Goal: Information Seeking & Learning: Learn about a topic

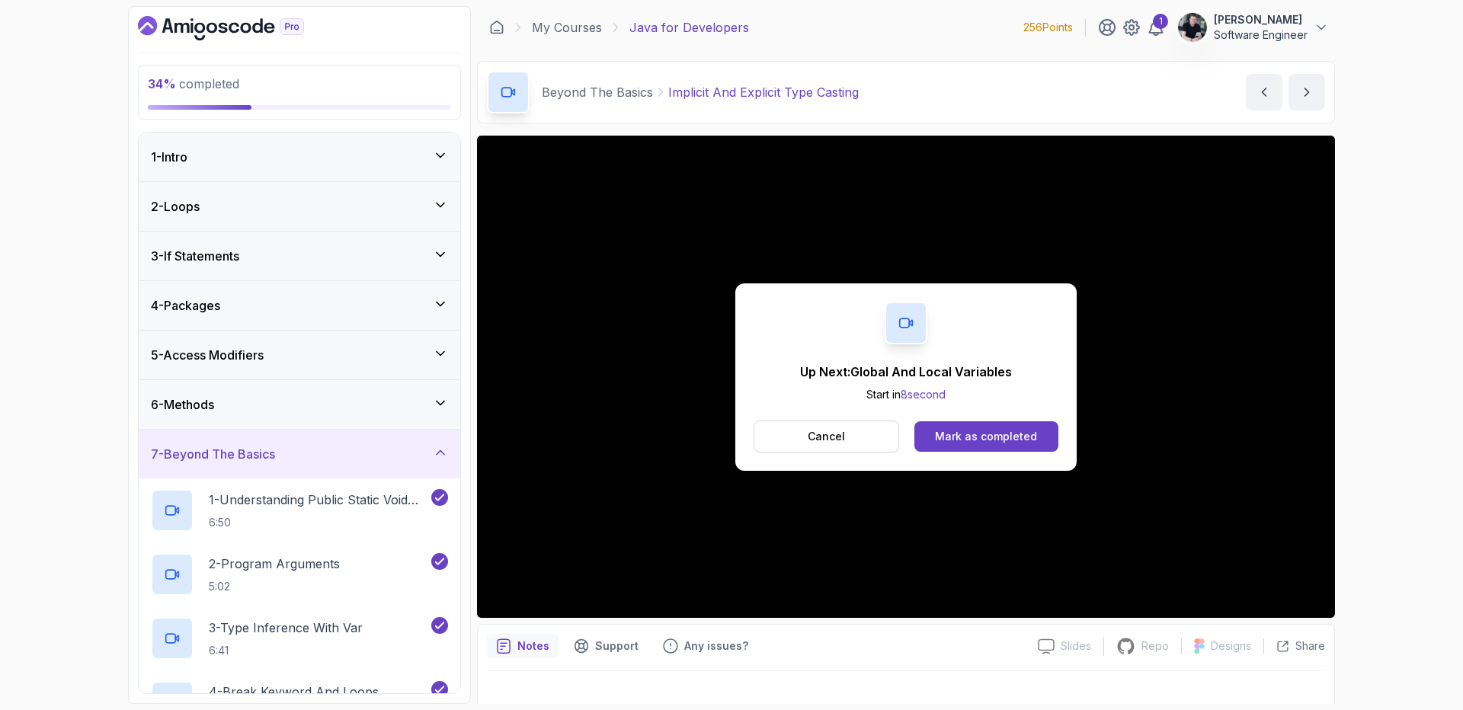
scroll to position [865, 0]
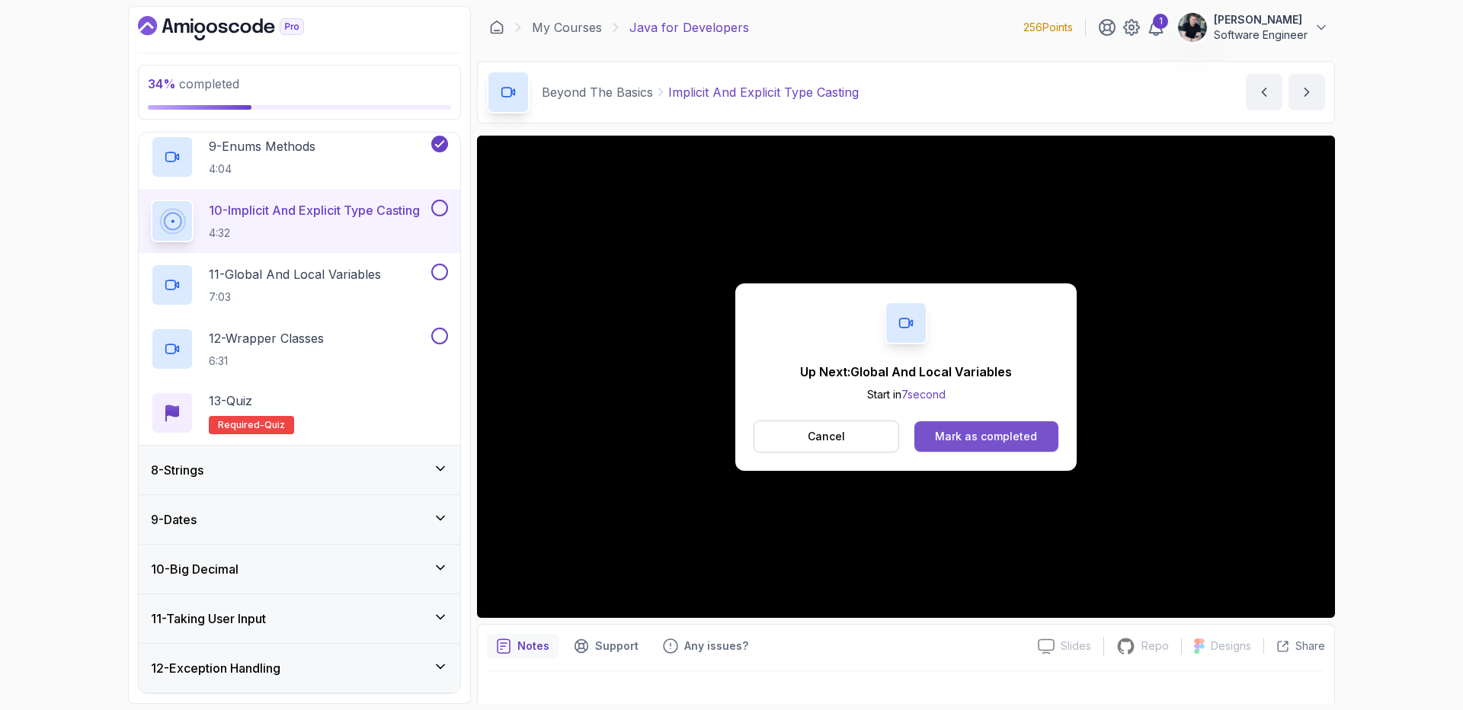
click at [941, 430] on div "Mark as completed" at bounding box center [986, 436] width 102 height 15
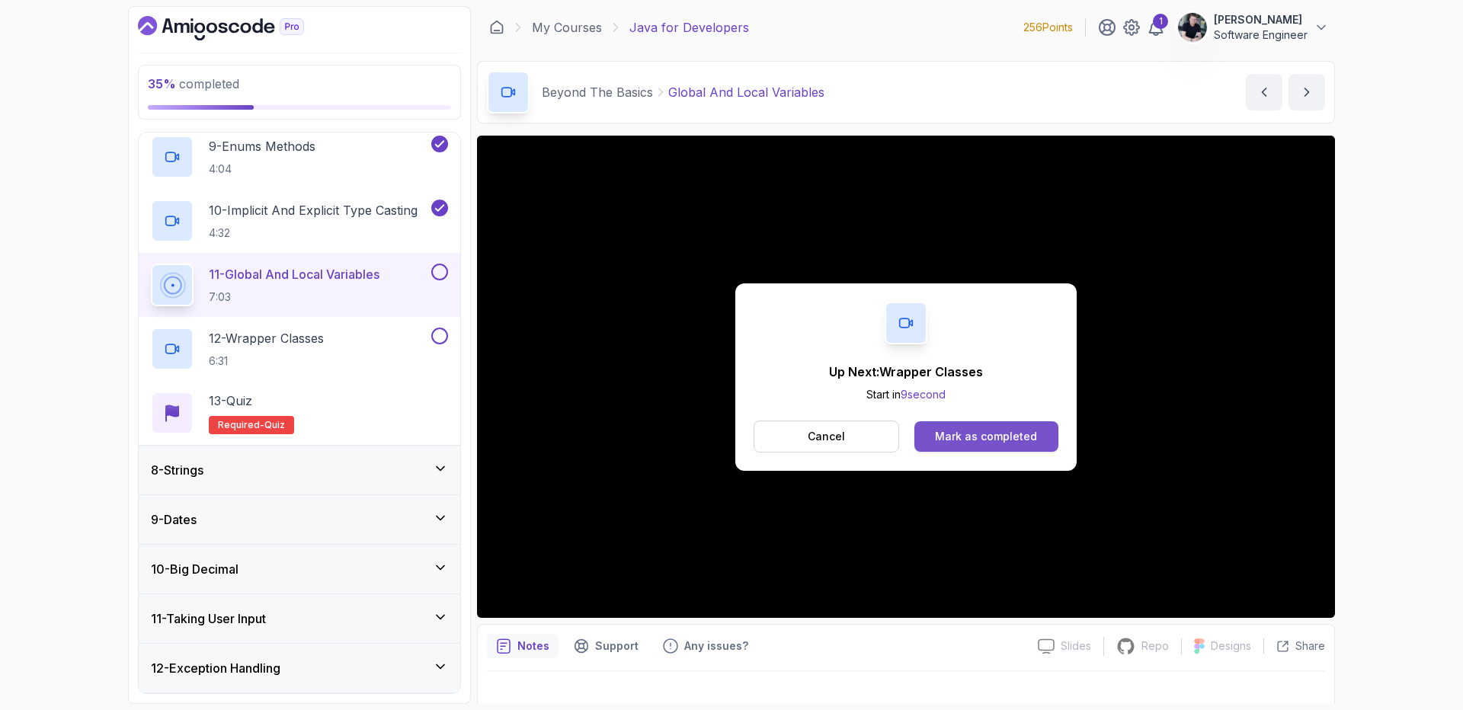
click at [997, 438] on div "Mark as completed" at bounding box center [986, 436] width 102 height 15
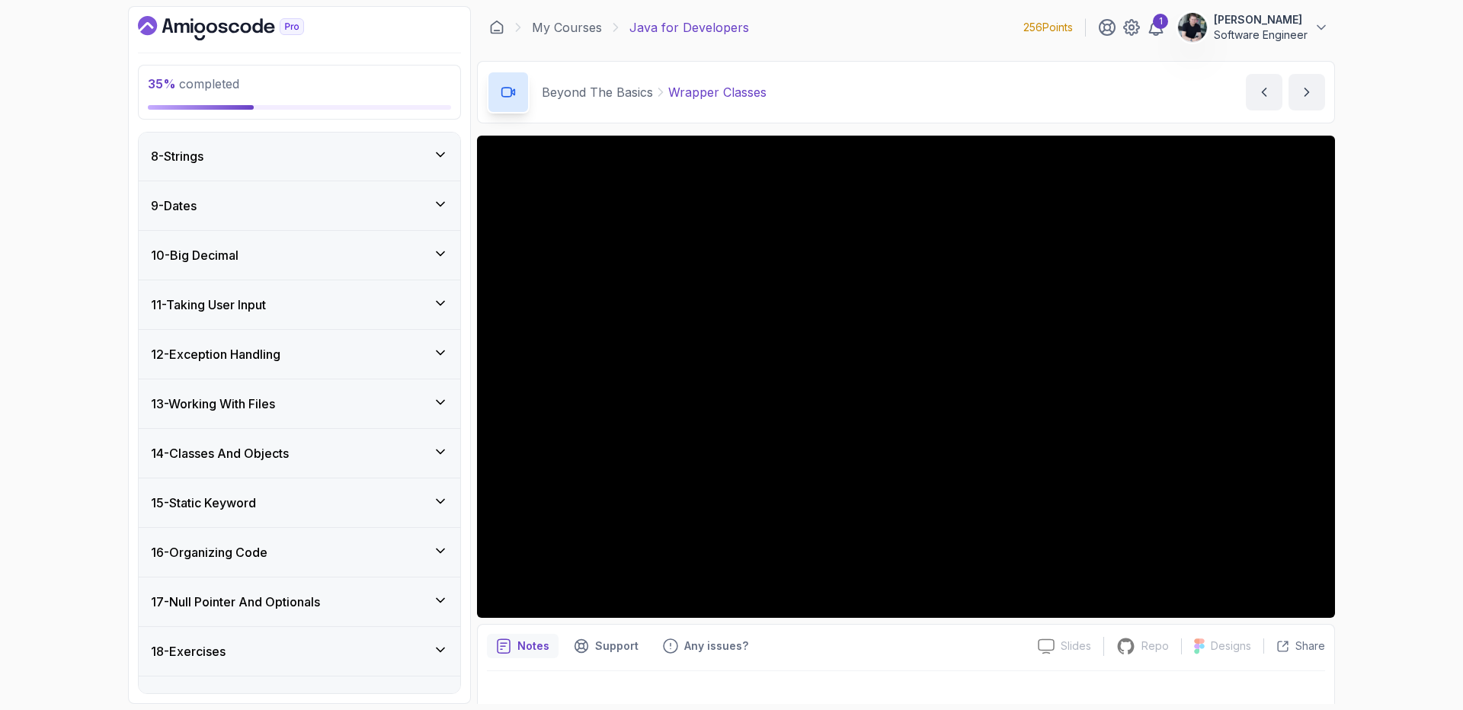
scroll to position [1211, 0]
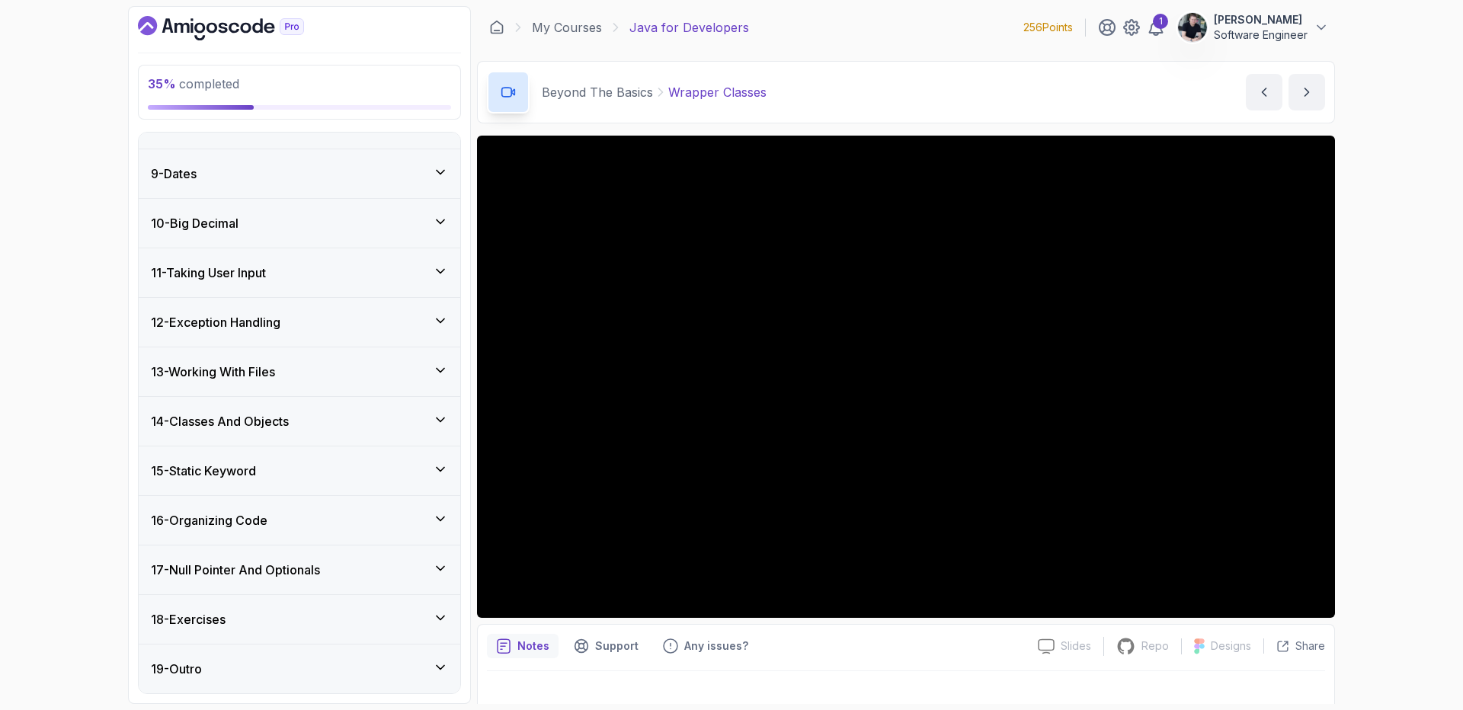
click at [309, 608] on div "18 - Exercises" at bounding box center [300, 619] width 322 height 49
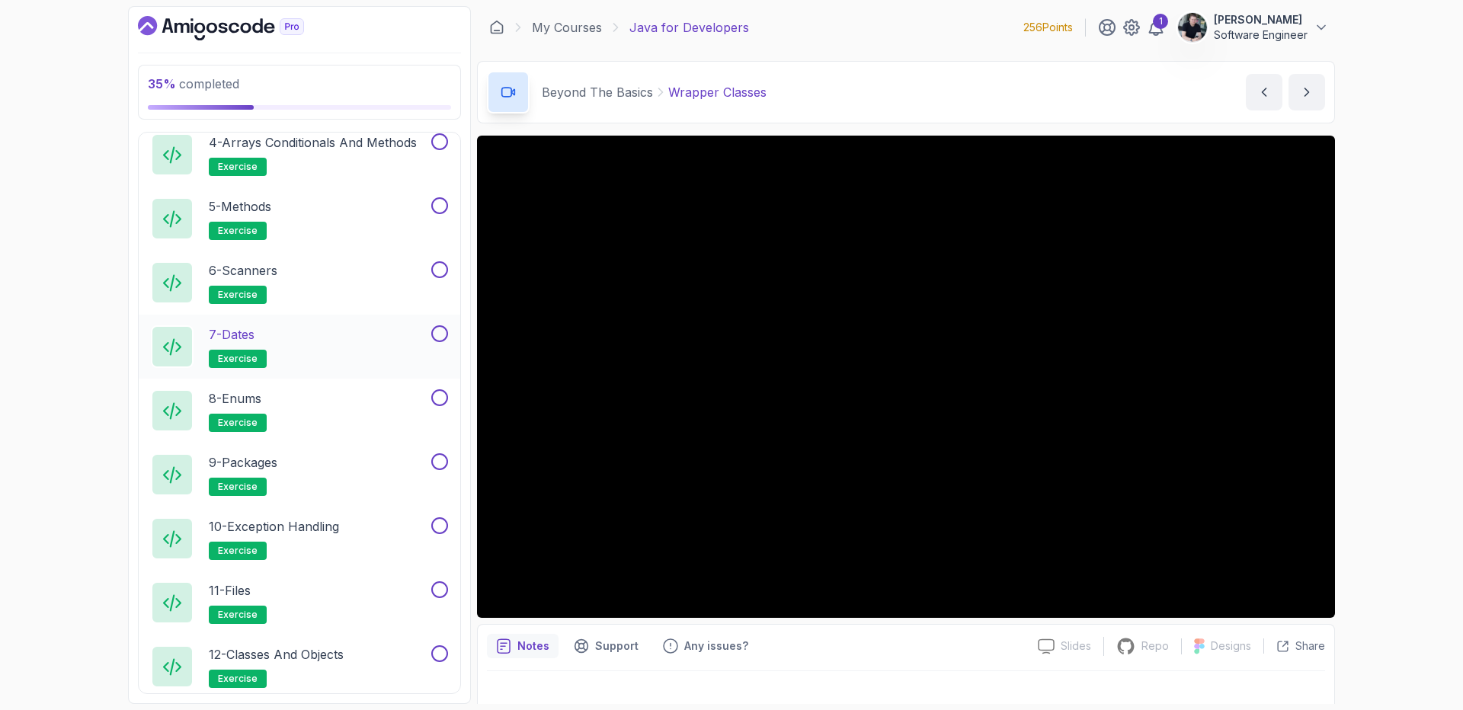
scroll to position [817, 0]
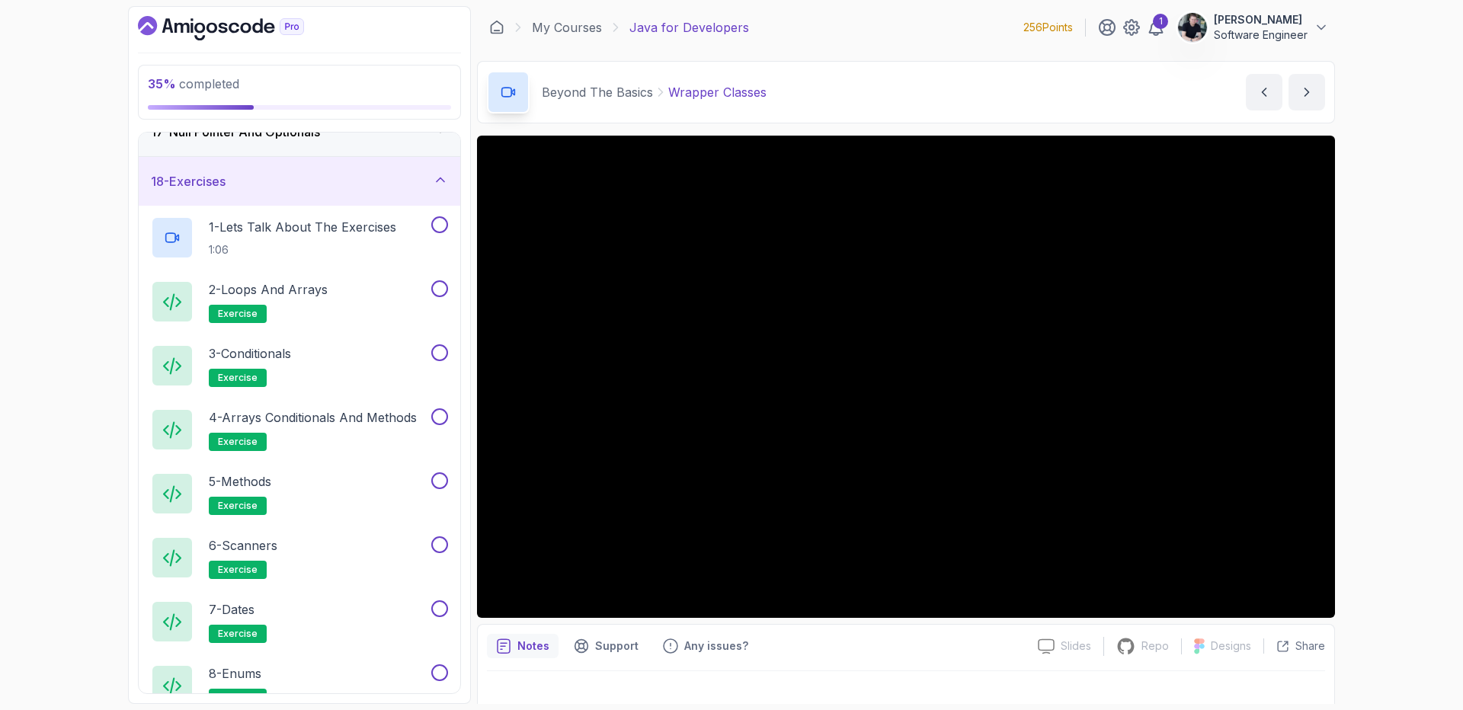
click at [428, 173] on div "18 - Exercises" at bounding box center [299, 181] width 297 height 18
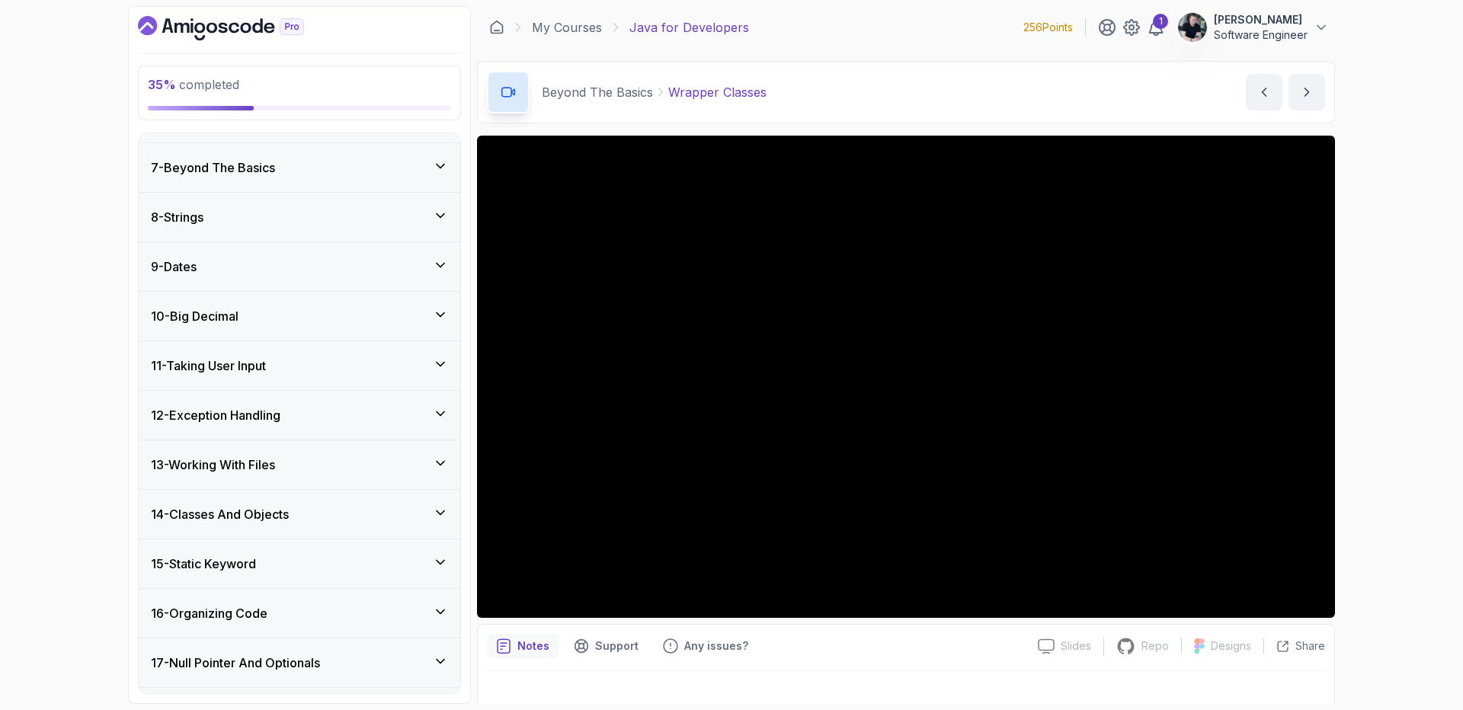
scroll to position [184, 0]
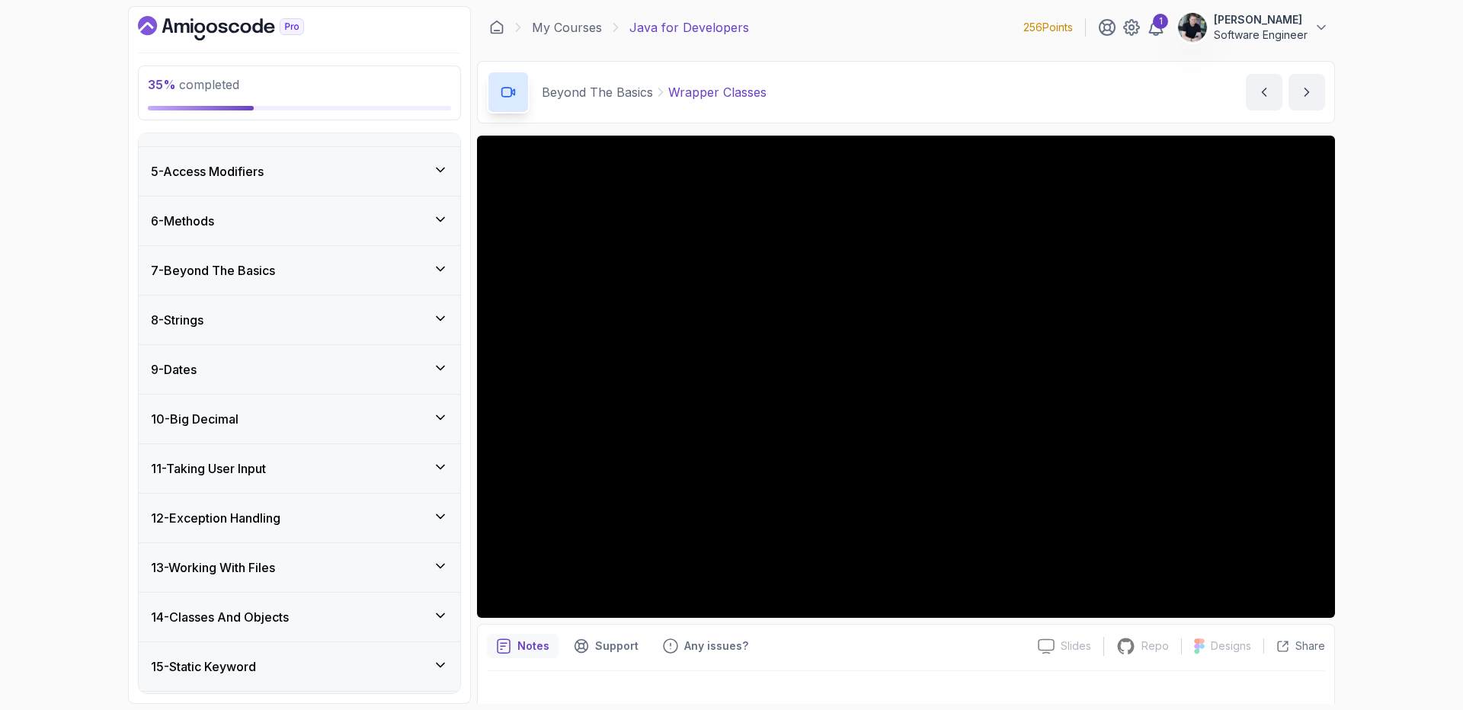
click at [232, 268] on h3 "7 - Beyond The Basics" at bounding box center [213, 270] width 124 height 18
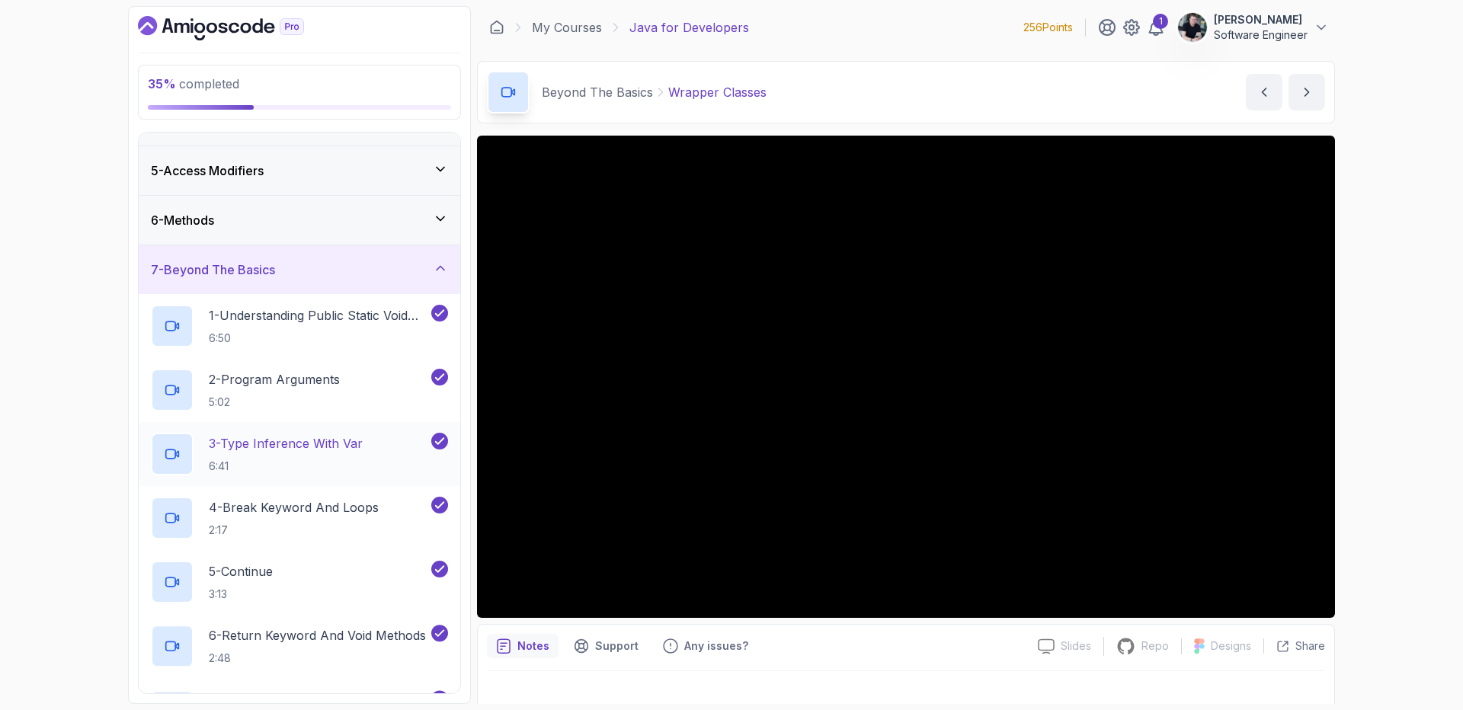
scroll to position [903, 0]
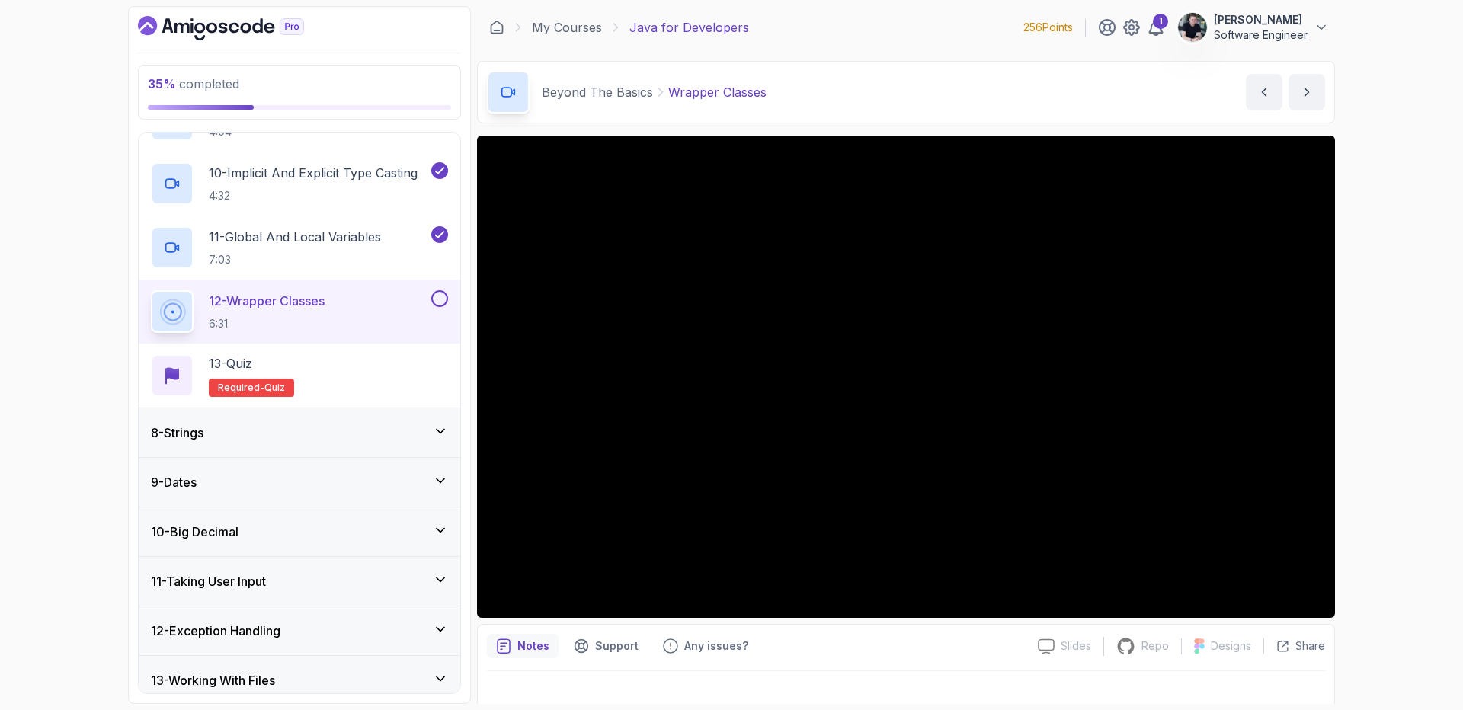
click at [311, 444] on div "8 - Strings" at bounding box center [300, 432] width 322 height 49
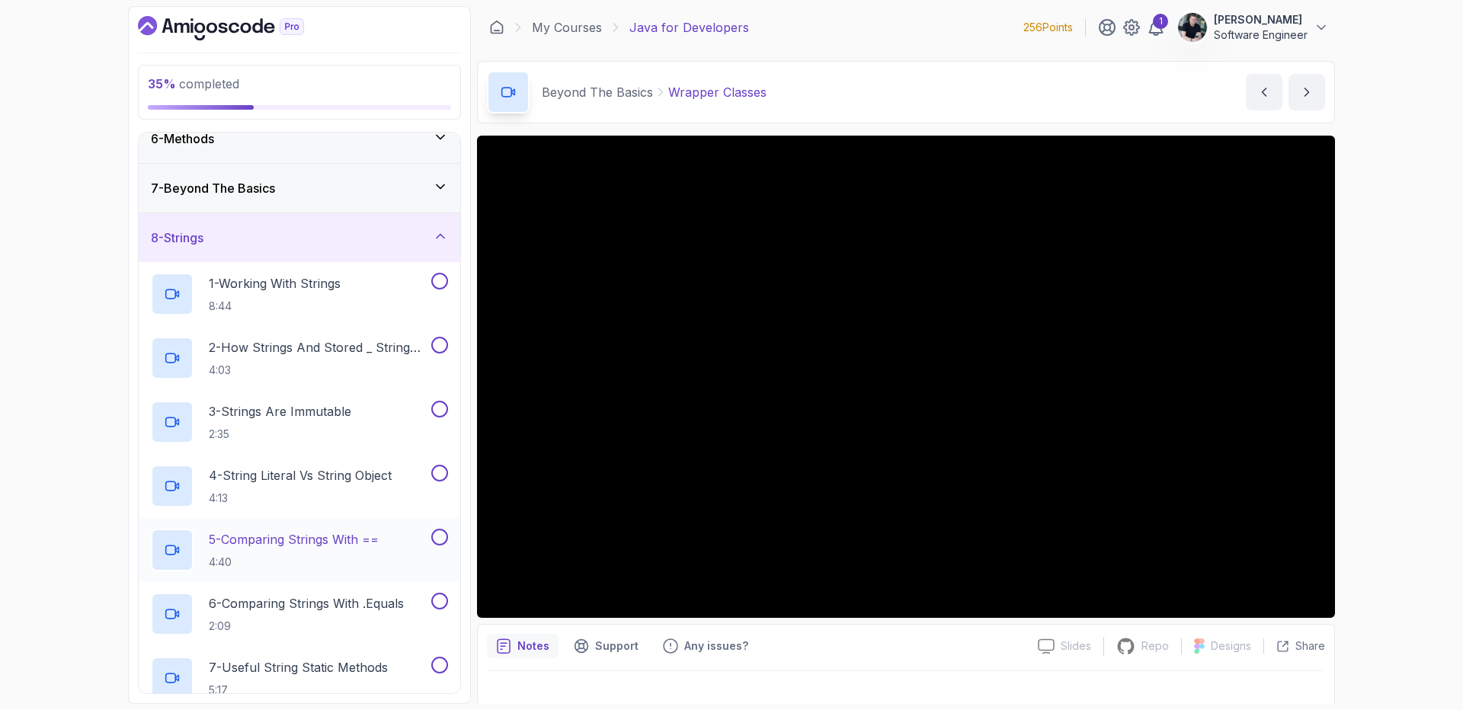
scroll to position [133, 0]
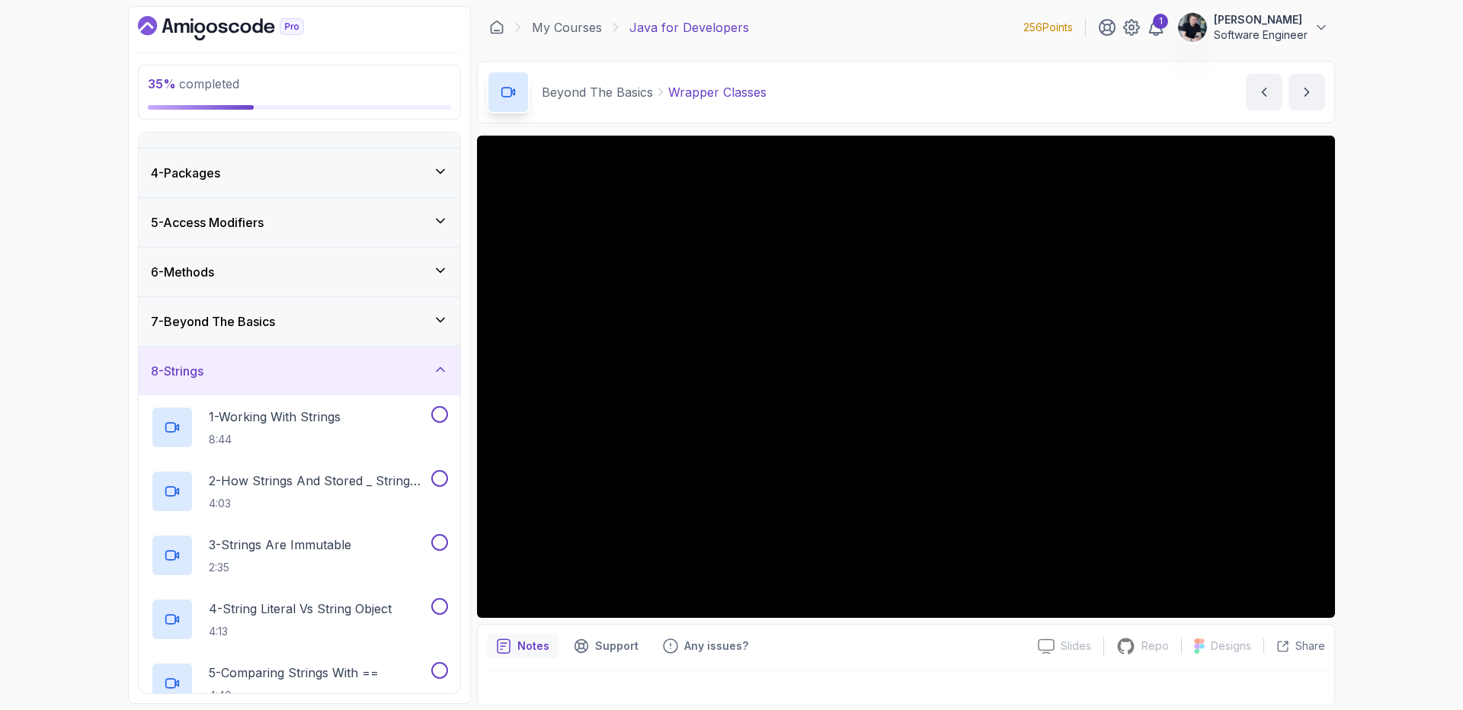
click at [267, 322] on h3 "7 - Beyond The Basics" at bounding box center [213, 321] width 124 height 18
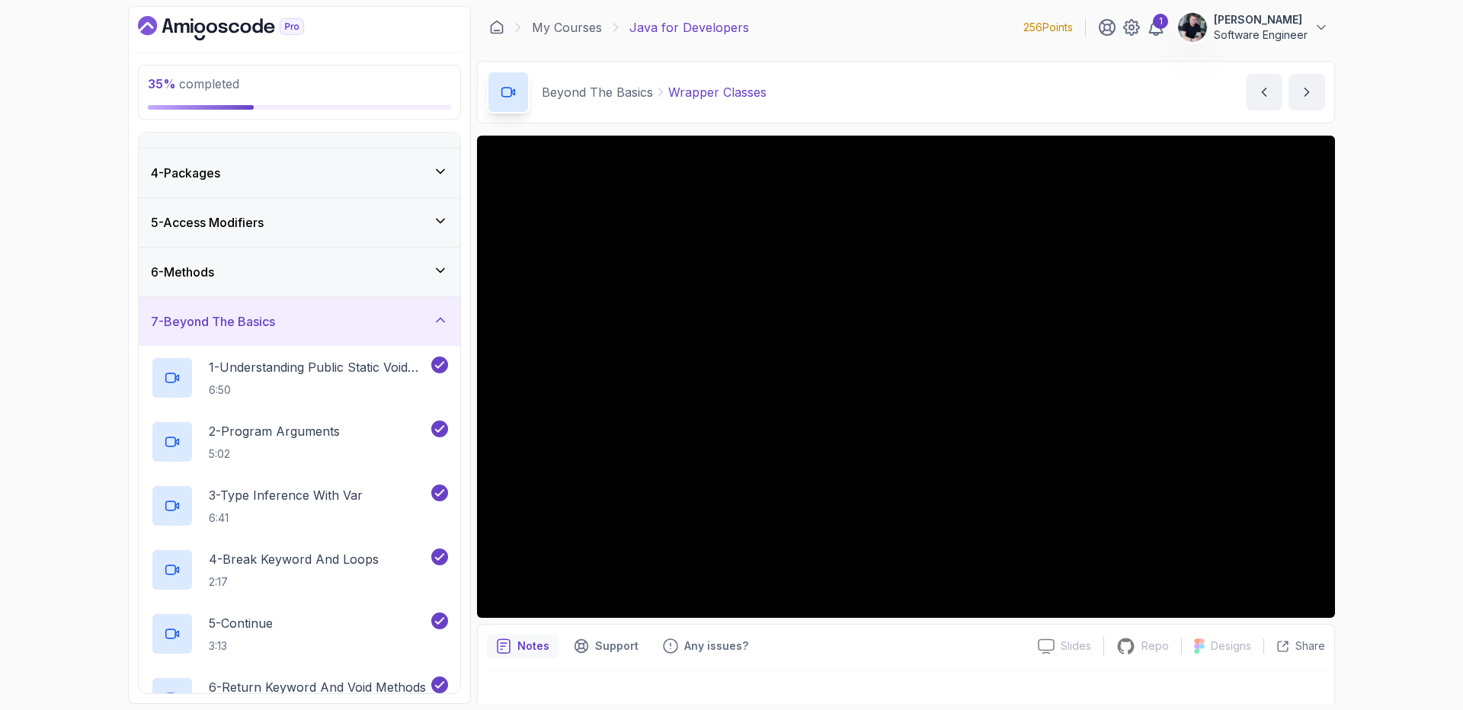
scroll to position [883, 0]
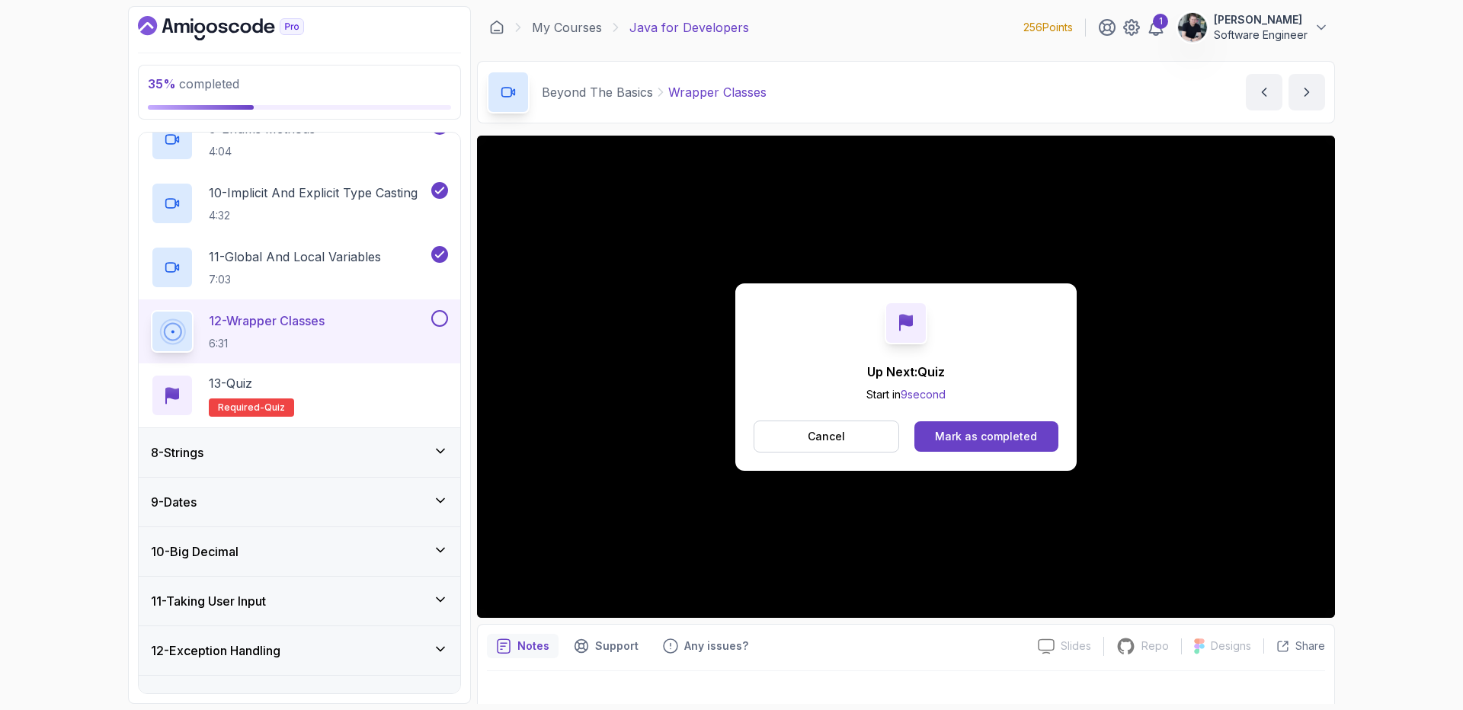
click at [976, 453] on div "Up Next: Quiz Start in 9 second Cancel Mark as completed" at bounding box center [905, 376] width 341 height 187
click at [981, 438] on div "Mark as completed" at bounding box center [986, 436] width 102 height 15
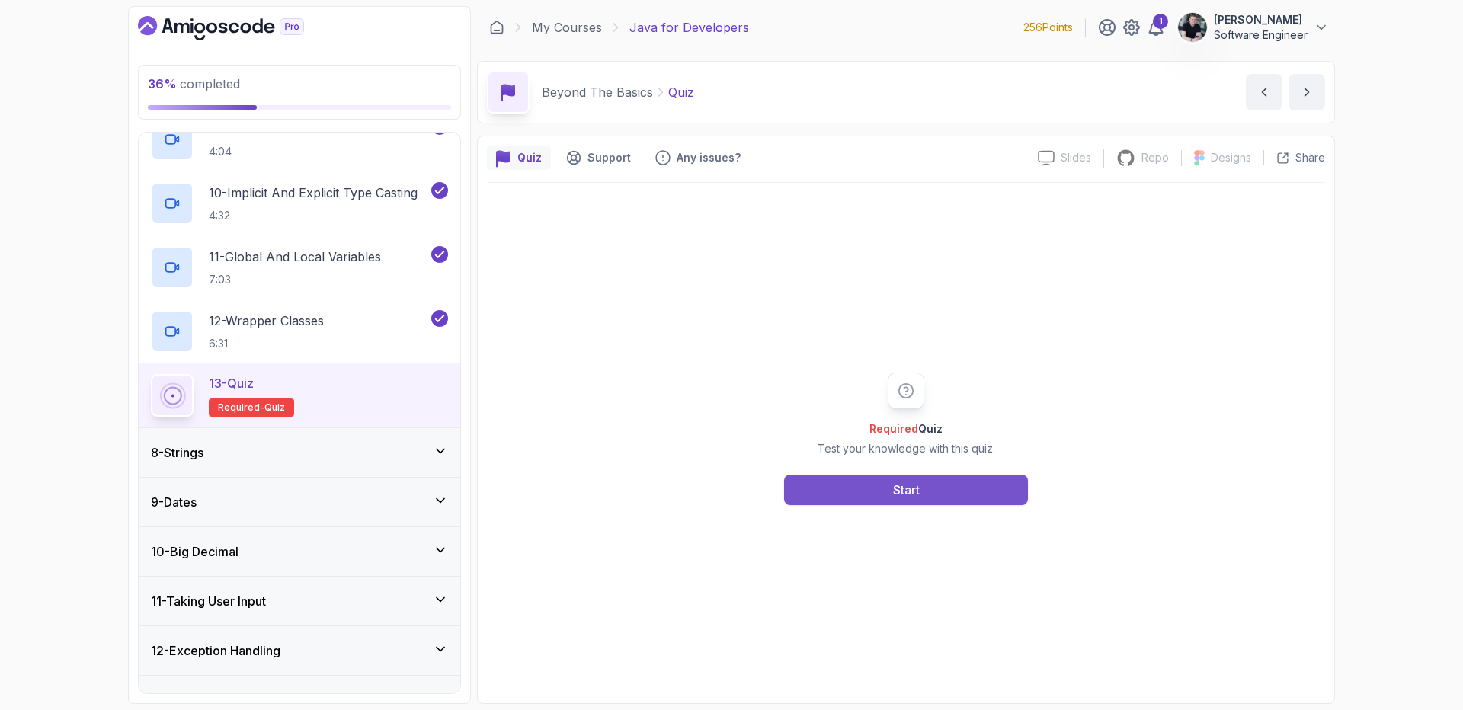
click at [885, 478] on button "Start" at bounding box center [906, 490] width 244 height 30
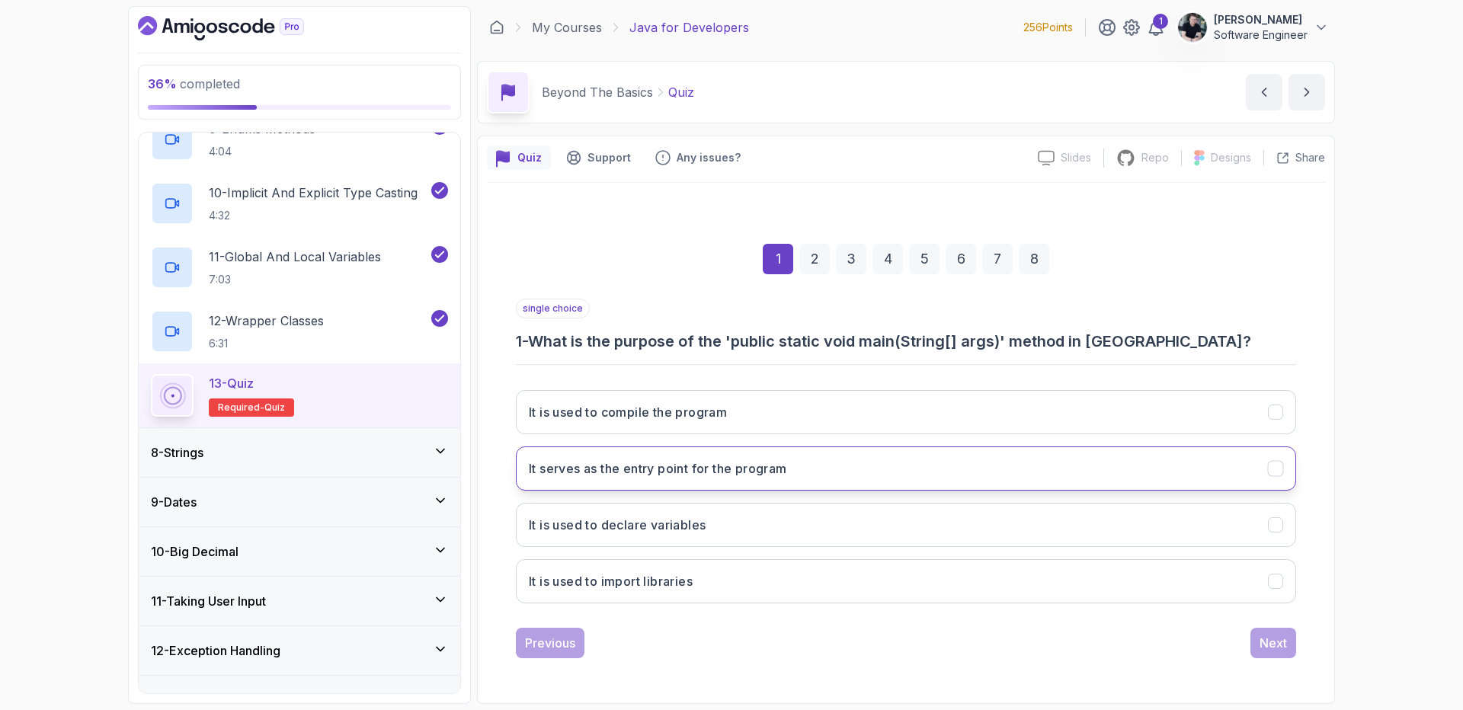
click at [708, 479] on button "It serves as the entry point for the program" at bounding box center [906, 468] width 780 height 44
click at [1282, 648] on div "Next" at bounding box center [1272, 643] width 27 height 18
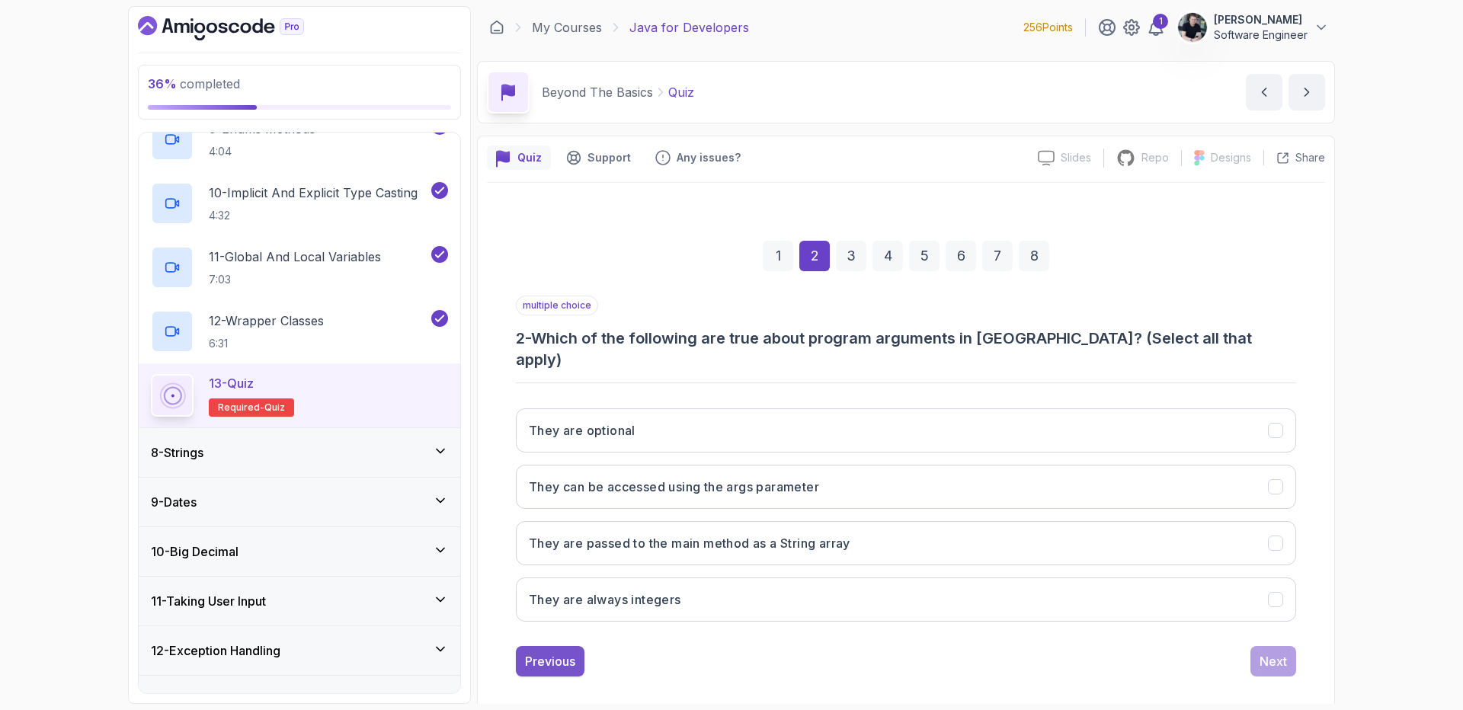
click at [533, 652] on div "Previous" at bounding box center [550, 661] width 50 height 18
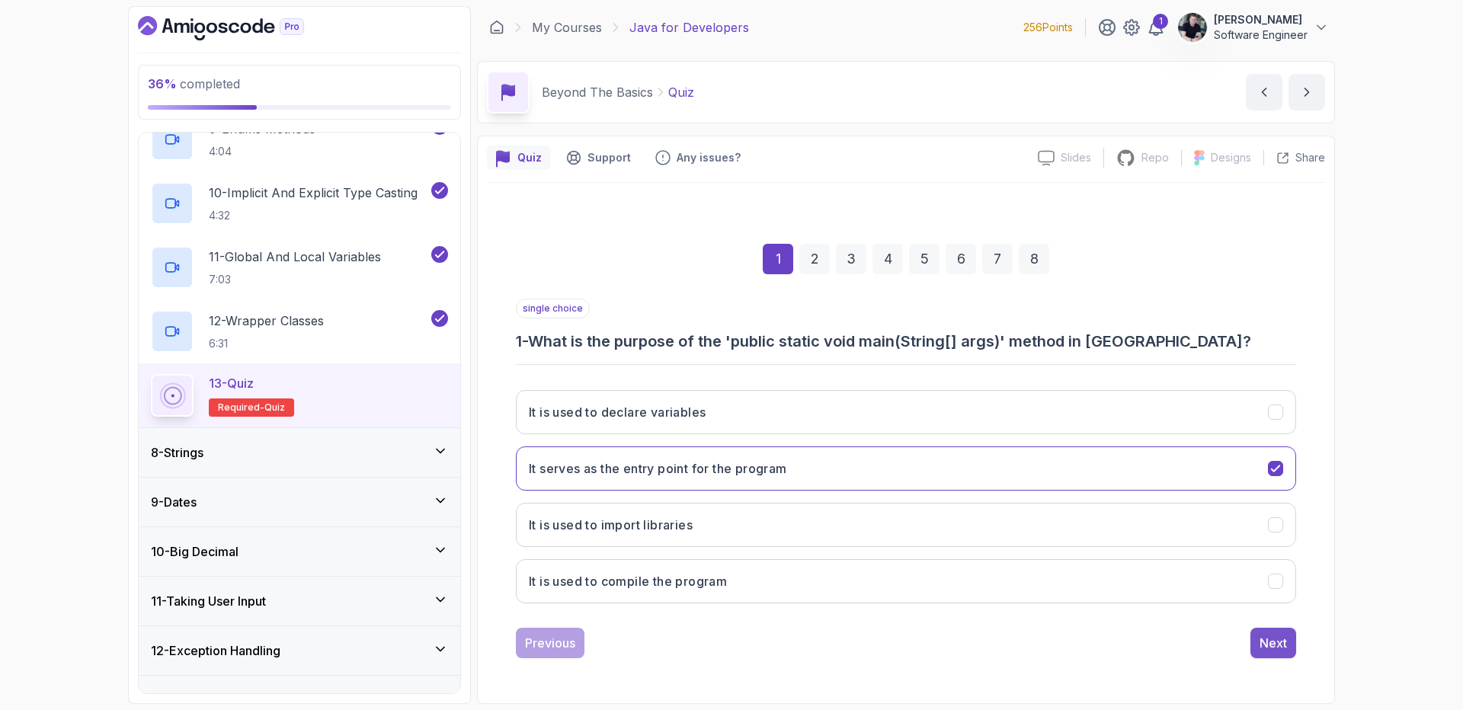
click at [1278, 634] on div "Next" at bounding box center [1272, 643] width 27 height 18
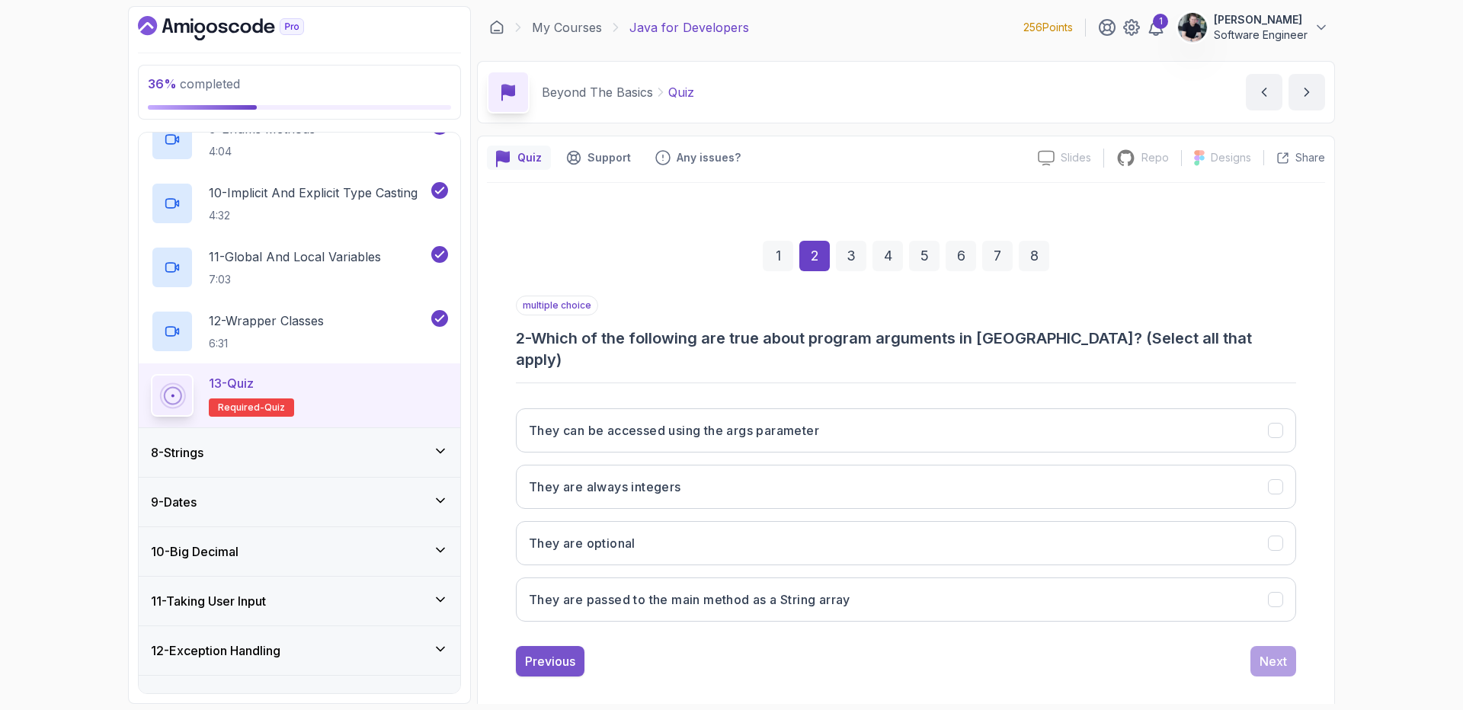
click at [565, 652] on div "Previous" at bounding box center [550, 661] width 50 height 18
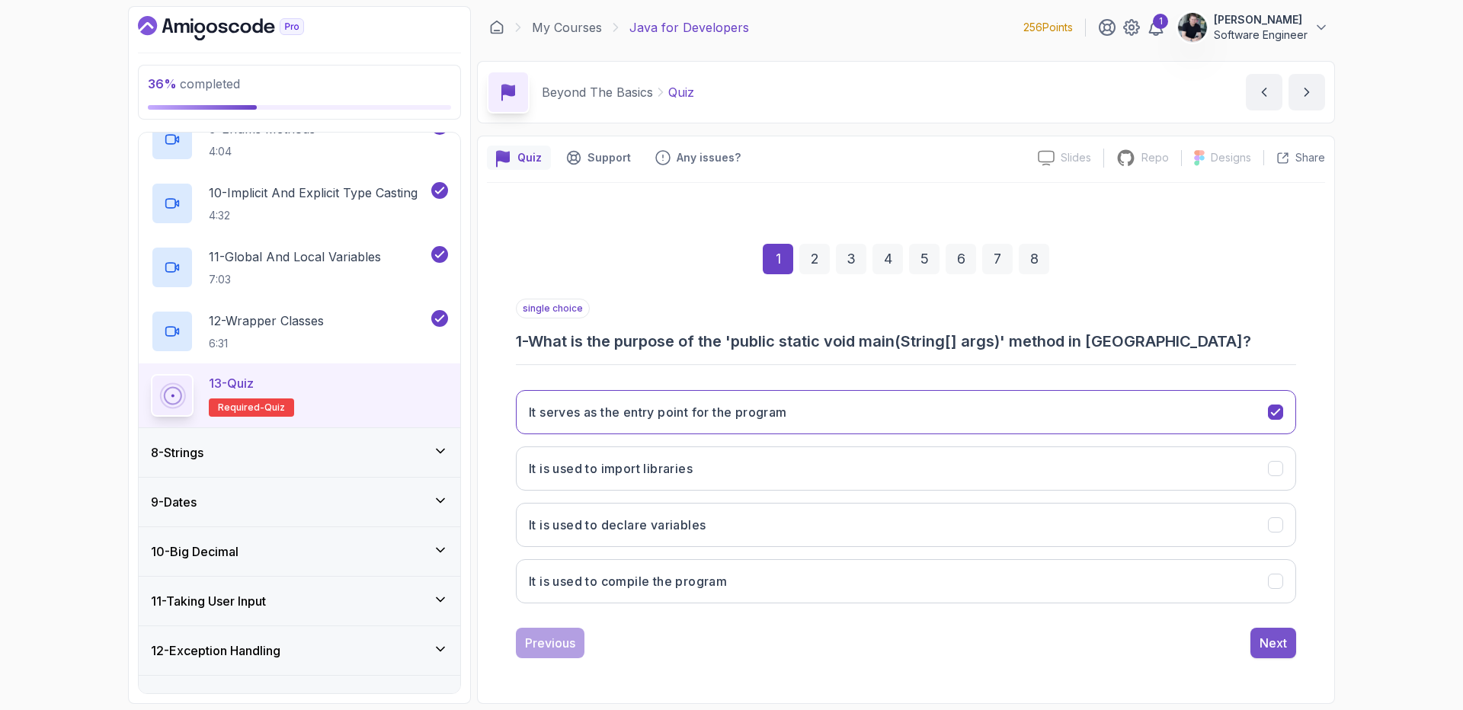
click at [1271, 630] on button "Next" at bounding box center [1273, 643] width 46 height 30
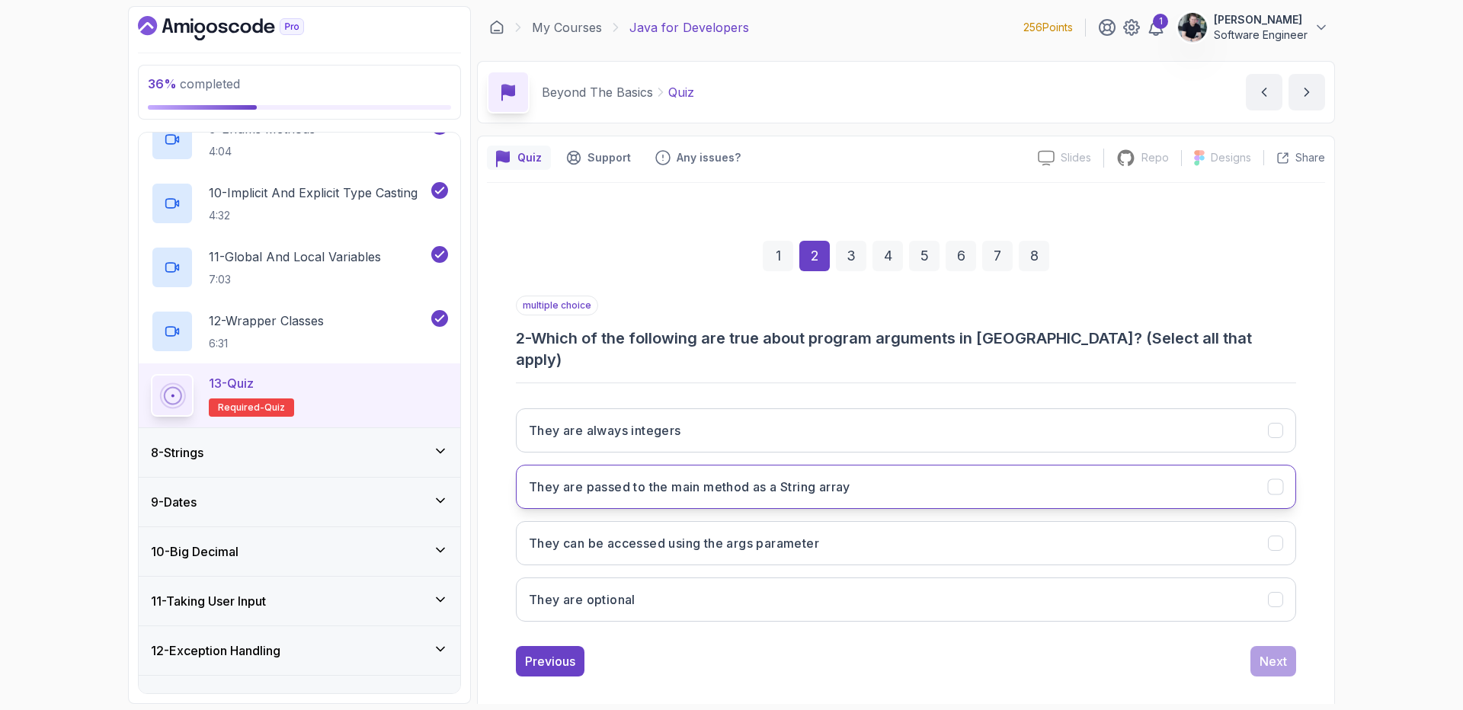
click at [662, 482] on button "They are passed to the main method as a String array" at bounding box center [906, 487] width 780 height 44
click at [661, 482] on button "They are passed to the main method as a String array" at bounding box center [906, 487] width 780 height 44
click at [680, 465] on button "They are passed to the main method as a String array" at bounding box center [906, 487] width 780 height 44
click at [657, 538] on button "They can be accessed using the args parameter" at bounding box center [906, 543] width 780 height 44
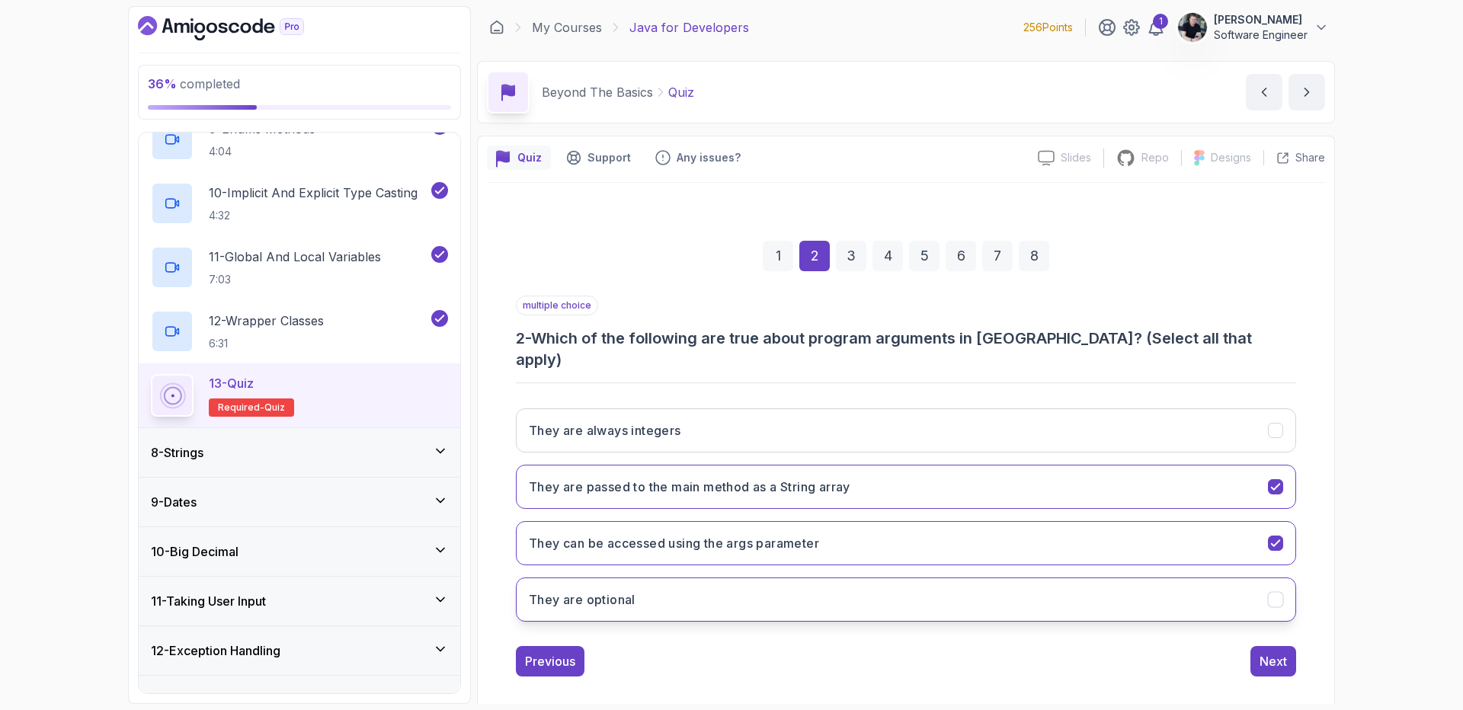
click at [649, 590] on button "They are optional" at bounding box center [906, 599] width 780 height 44
click at [1276, 652] on div "Next" at bounding box center [1272, 661] width 27 height 18
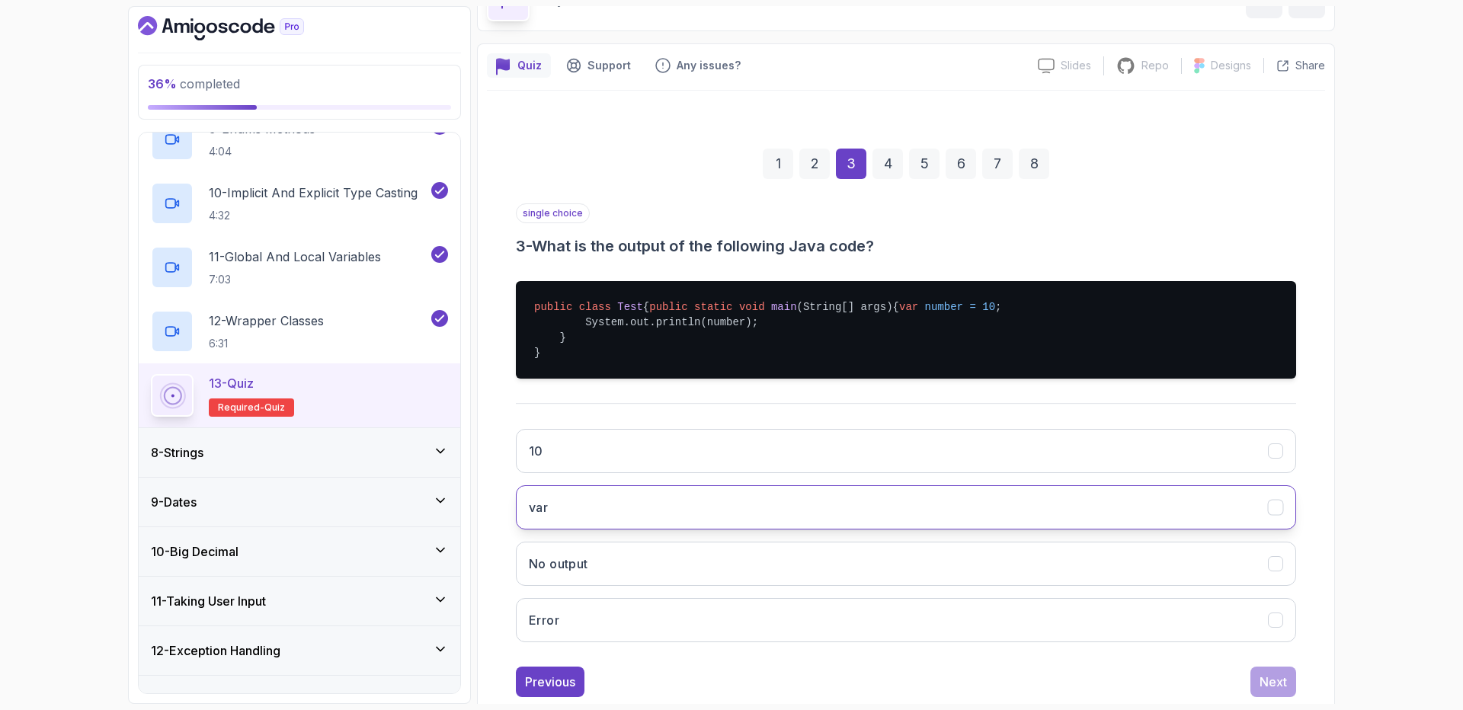
scroll to position [159, 0]
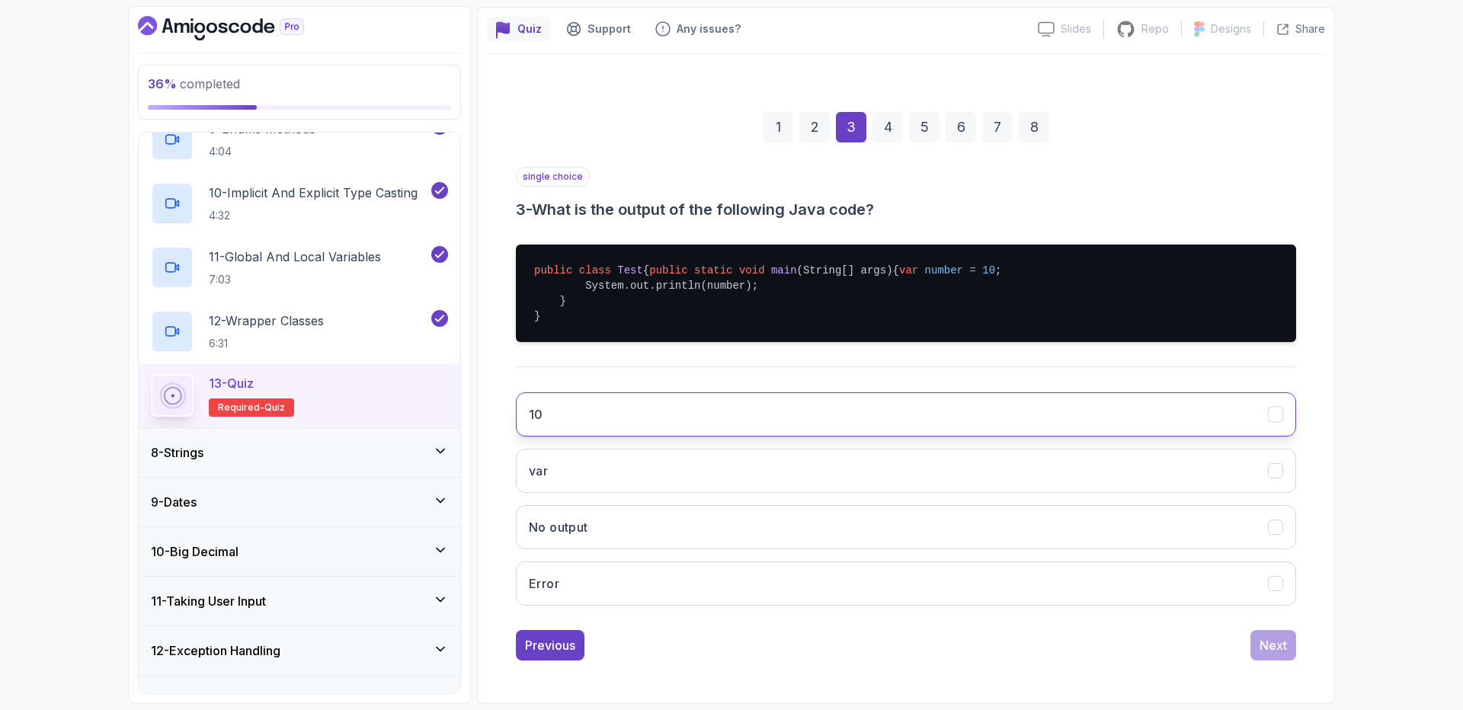
click at [662, 415] on button "10" at bounding box center [906, 414] width 780 height 44
click at [1284, 649] on div "Next" at bounding box center [1272, 645] width 27 height 18
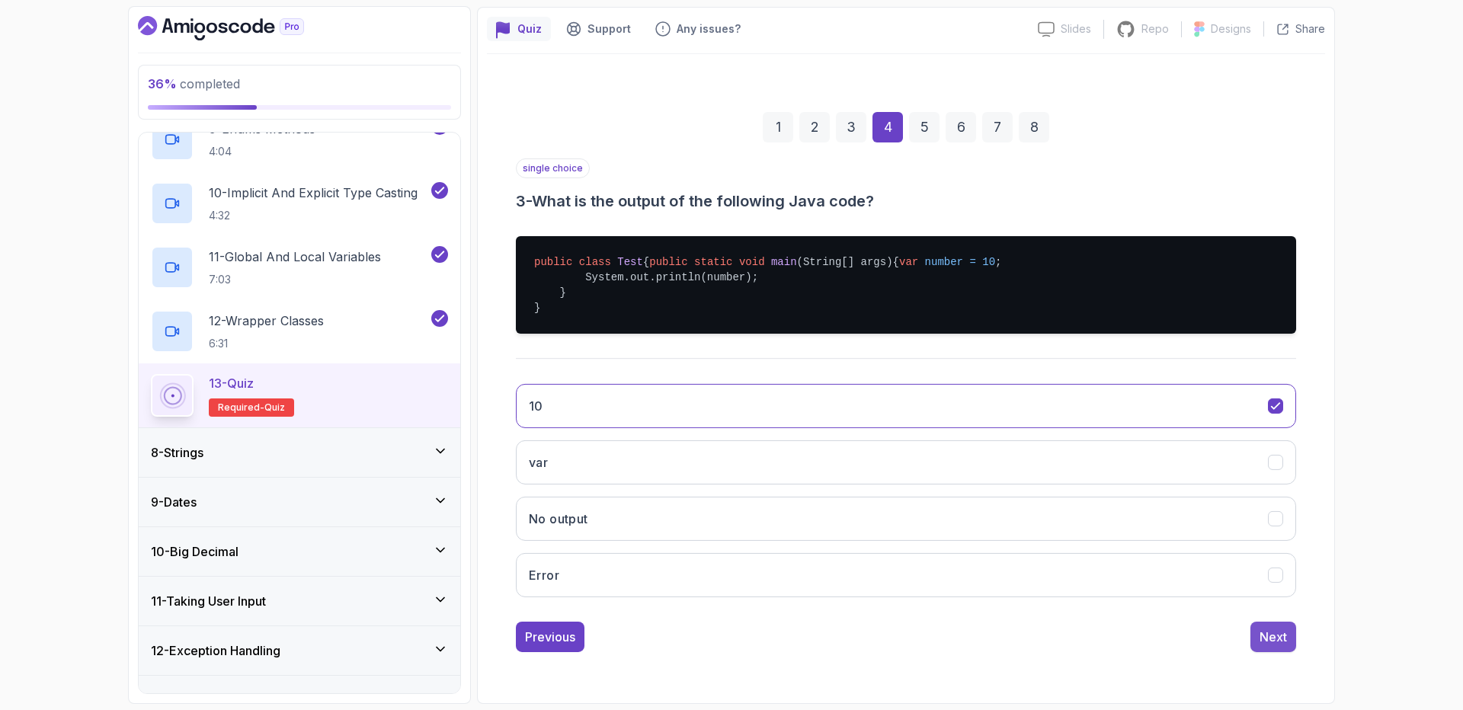
scroll to position [0, 0]
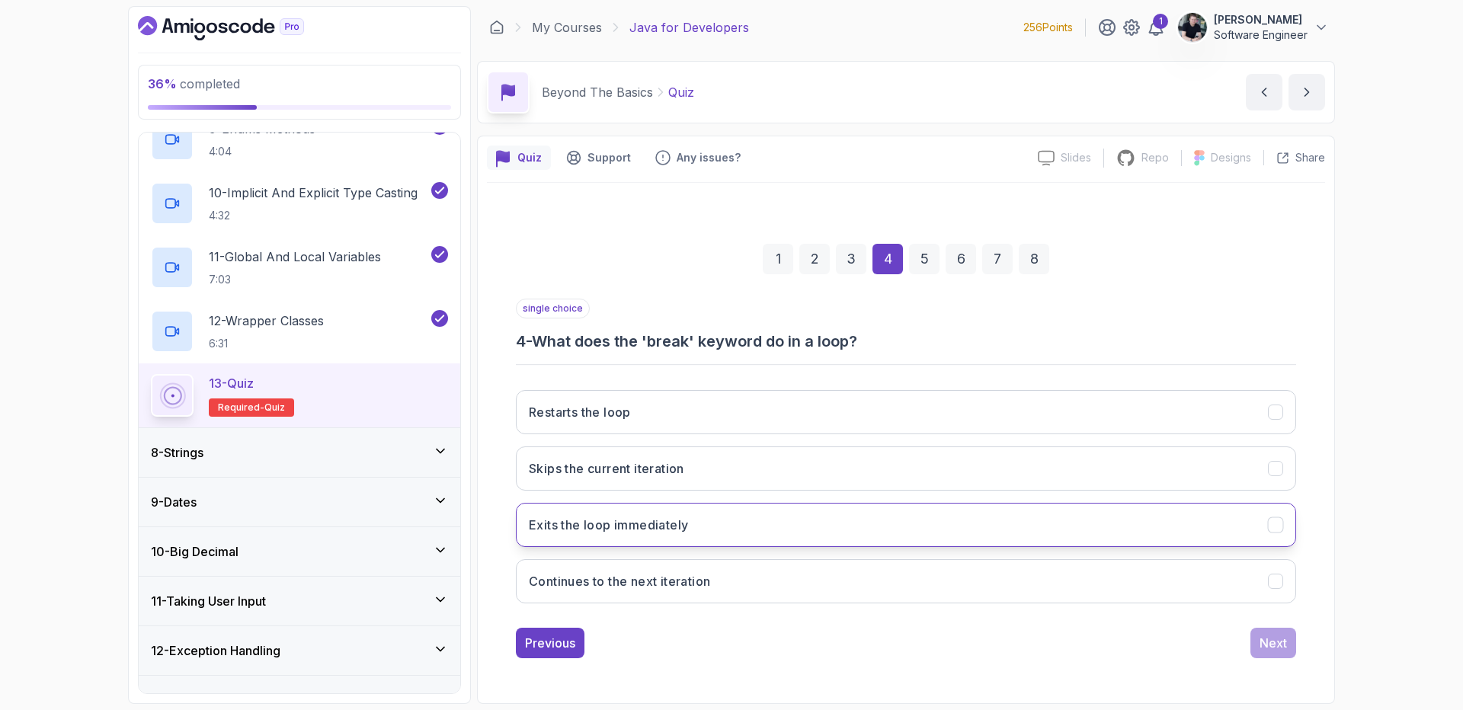
click at [590, 522] on h3 "Exits the loop immediately" at bounding box center [608, 525] width 159 height 18
click at [1287, 639] on button "Next" at bounding box center [1273, 643] width 46 height 30
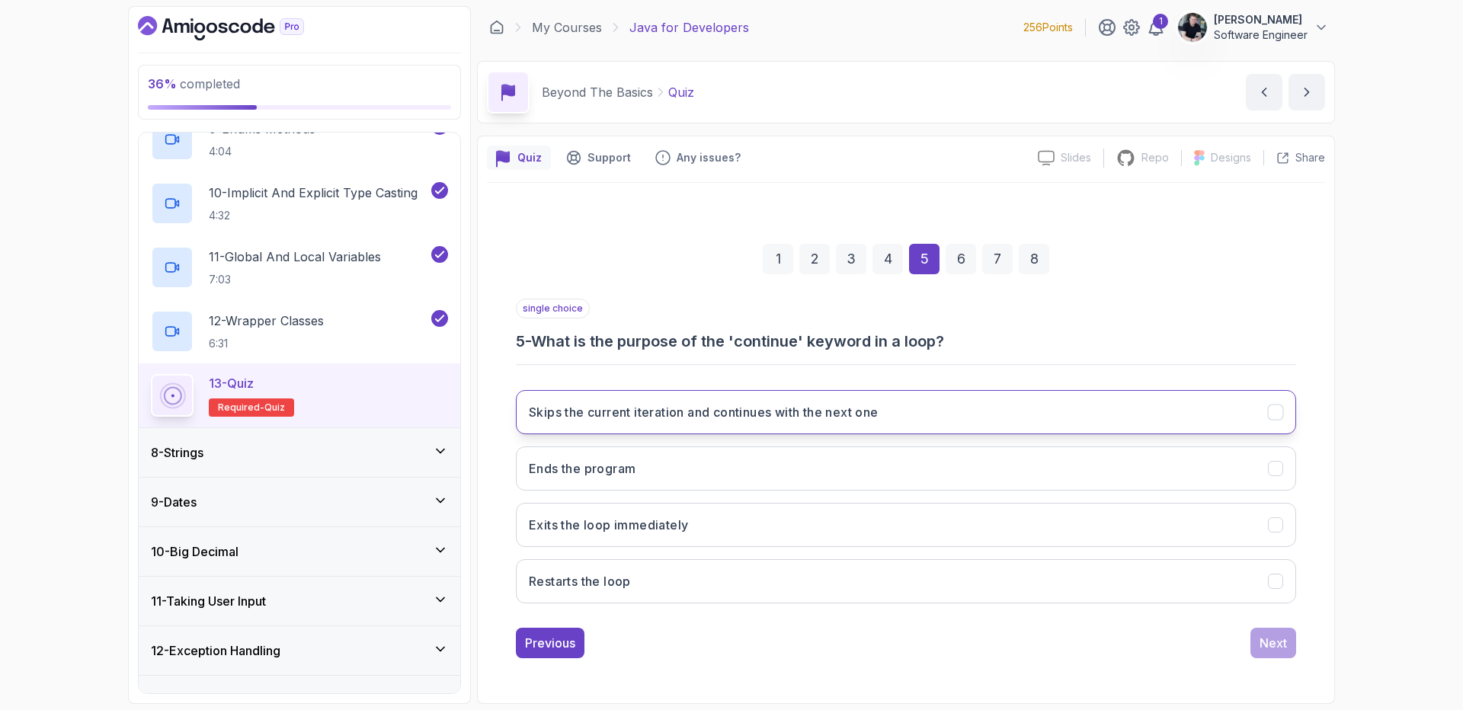
click at [648, 424] on button "Skips the current iteration and continues with the next one" at bounding box center [906, 412] width 780 height 44
click at [1286, 643] on div "Next" at bounding box center [1272, 643] width 27 height 18
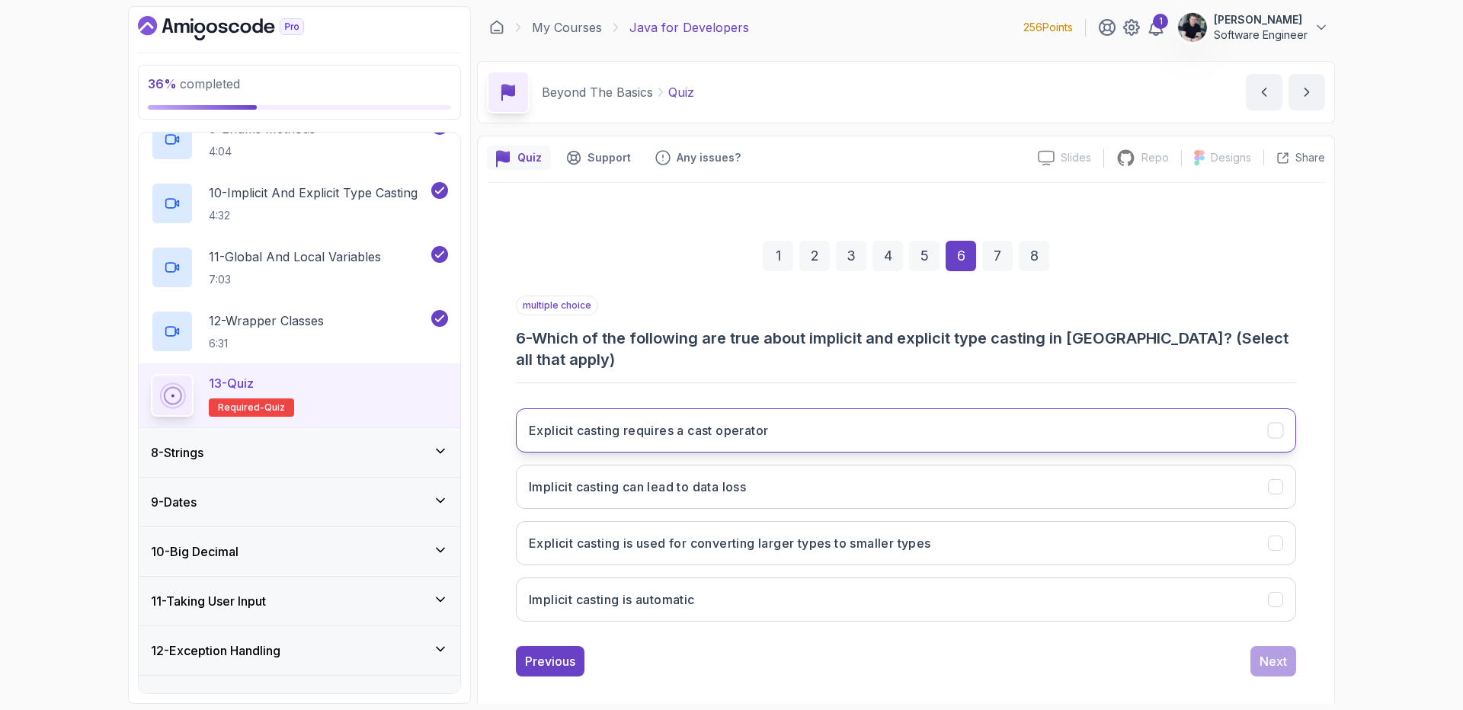
click at [672, 421] on h3 "Explicit casting requires a cast operator" at bounding box center [648, 430] width 239 height 18
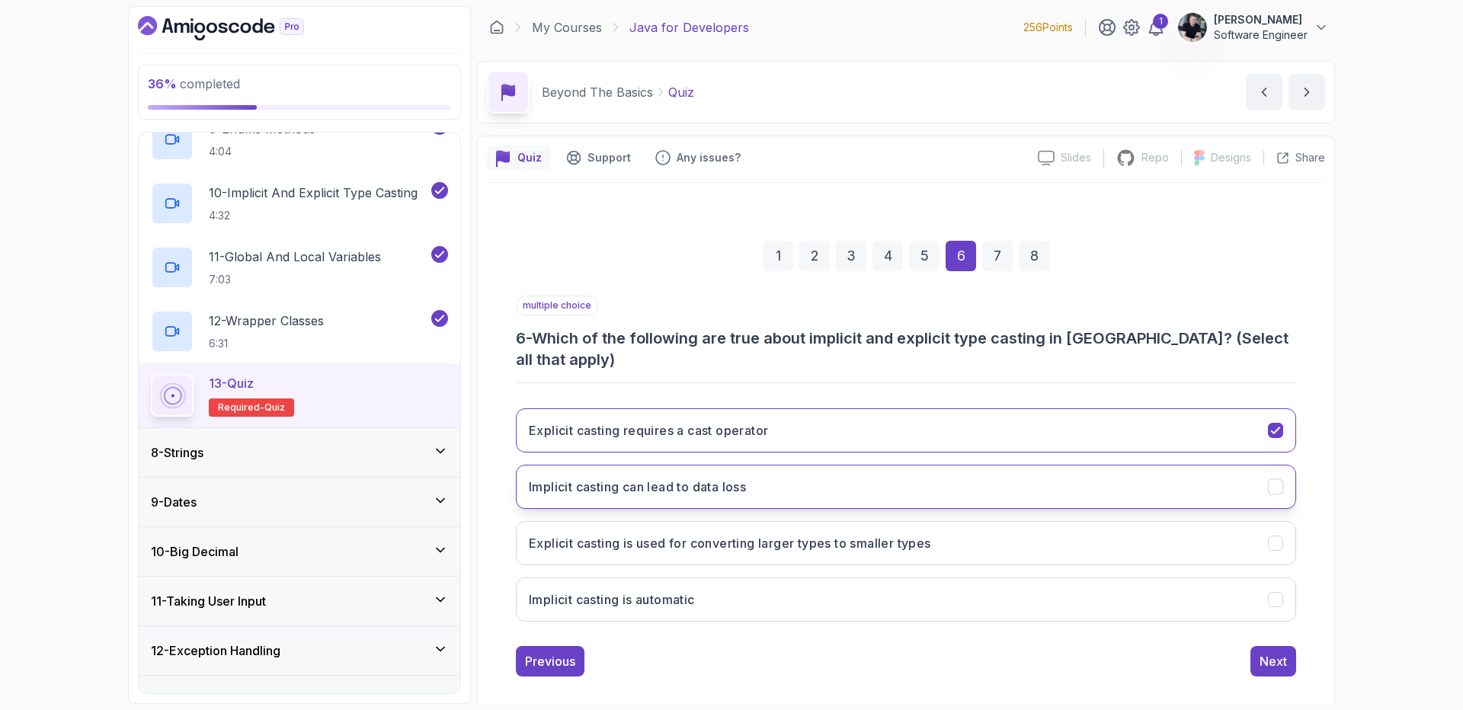
click at [650, 478] on button "Implicit casting can lead to data loss" at bounding box center [906, 487] width 780 height 44
click at [649, 478] on button "Implicit casting can lead to data loss" at bounding box center [906, 487] width 780 height 44
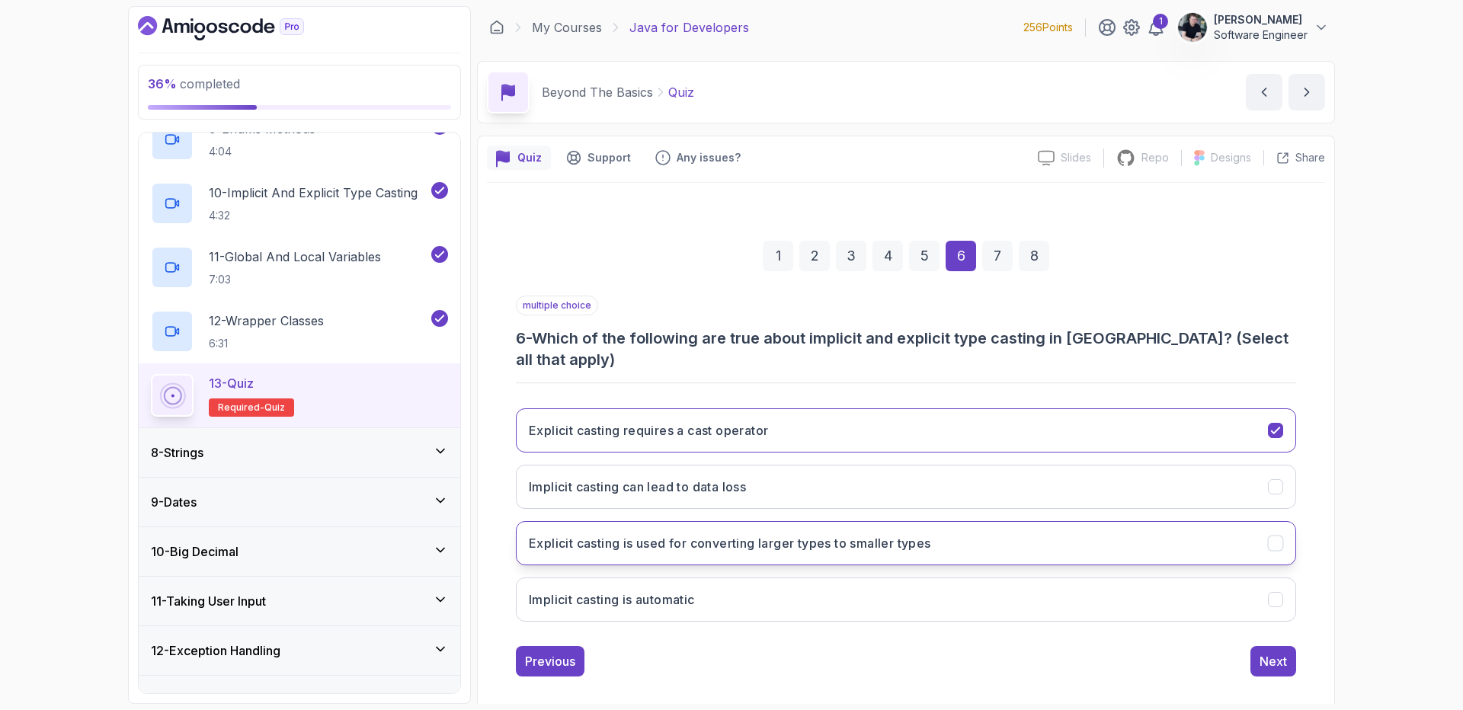
click at [581, 537] on button "Explicit casting is used for converting larger types to smaller types" at bounding box center [906, 543] width 780 height 44
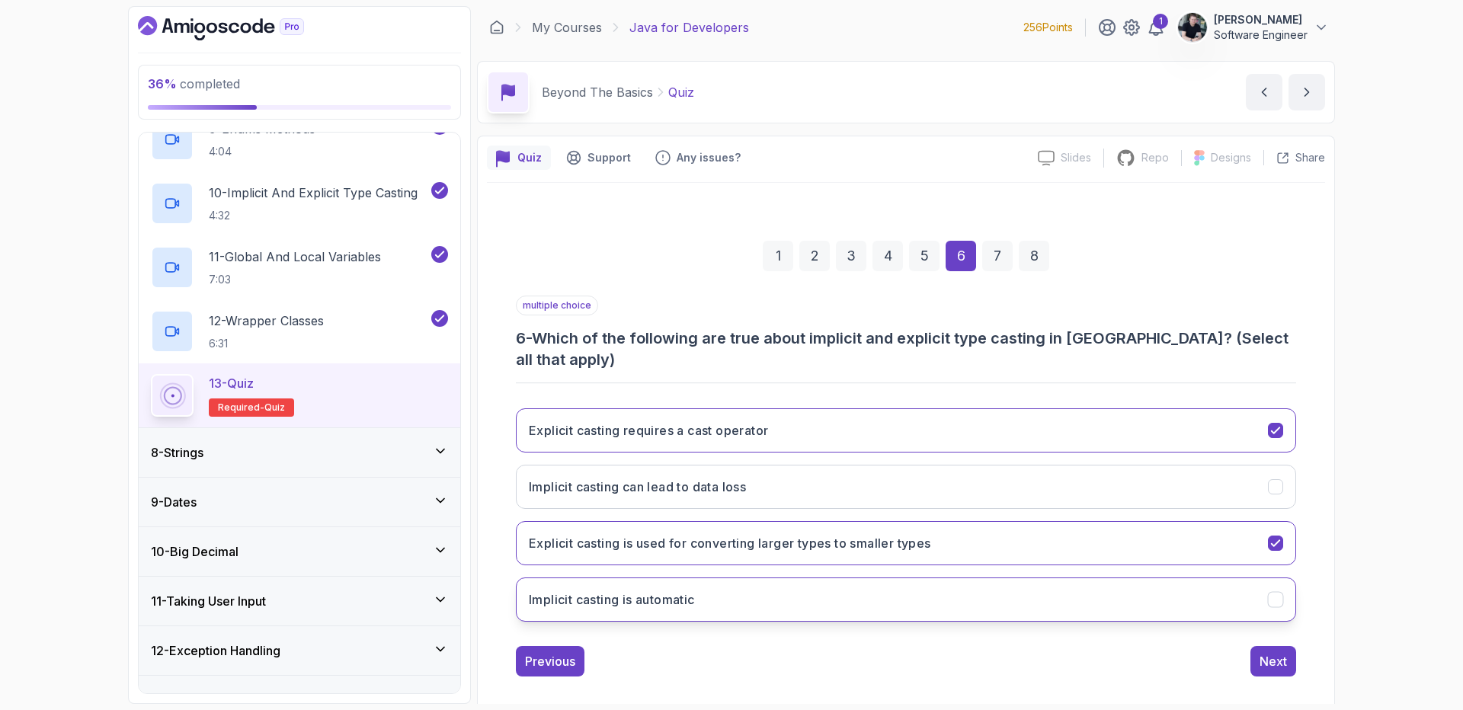
click at [627, 590] on h3 "Implicit casting is automatic" at bounding box center [612, 599] width 166 height 18
click at [1272, 652] on div "Next" at bounding box center [1272, 661] width 27 height 18
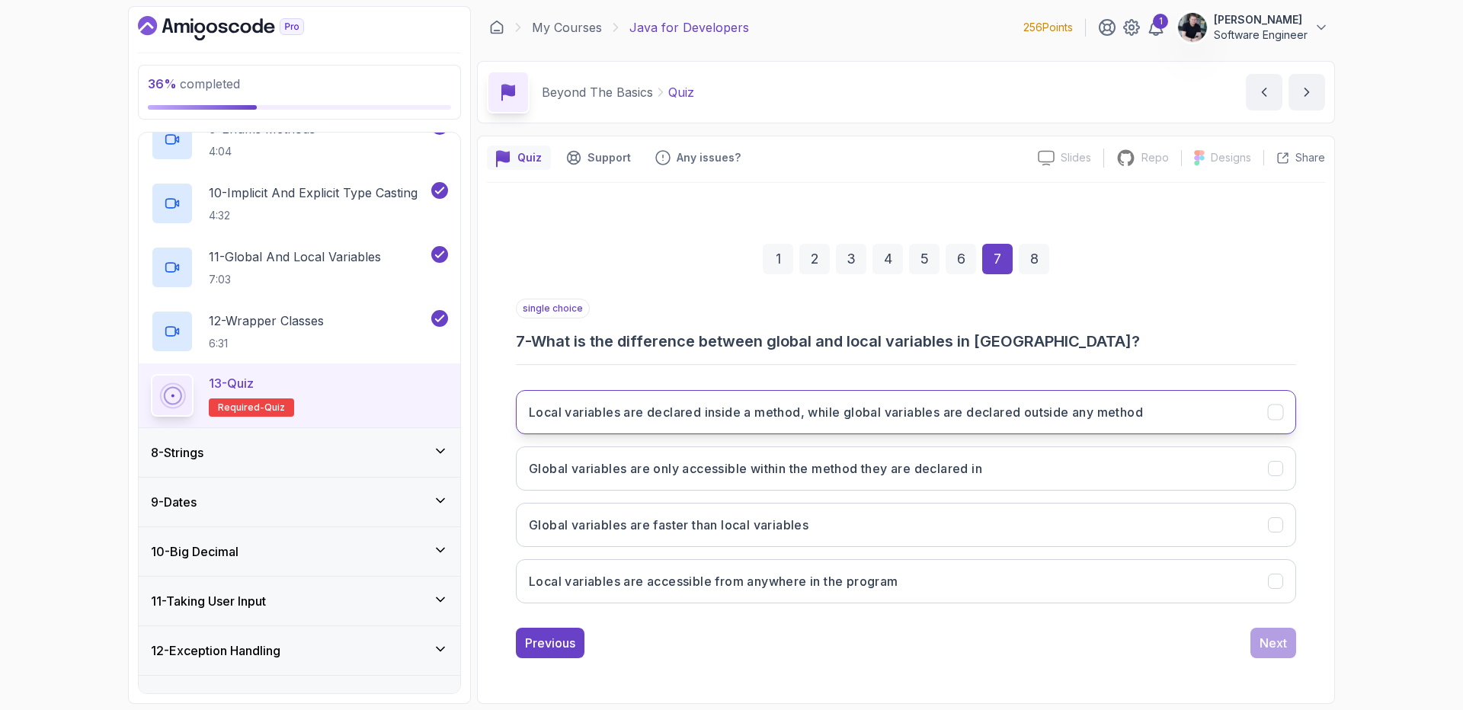
click at [753, 414] on h3 "Local variables are declared inside a method, while global variables are declar…" at bounding box center [836, 412] width 614 height 18
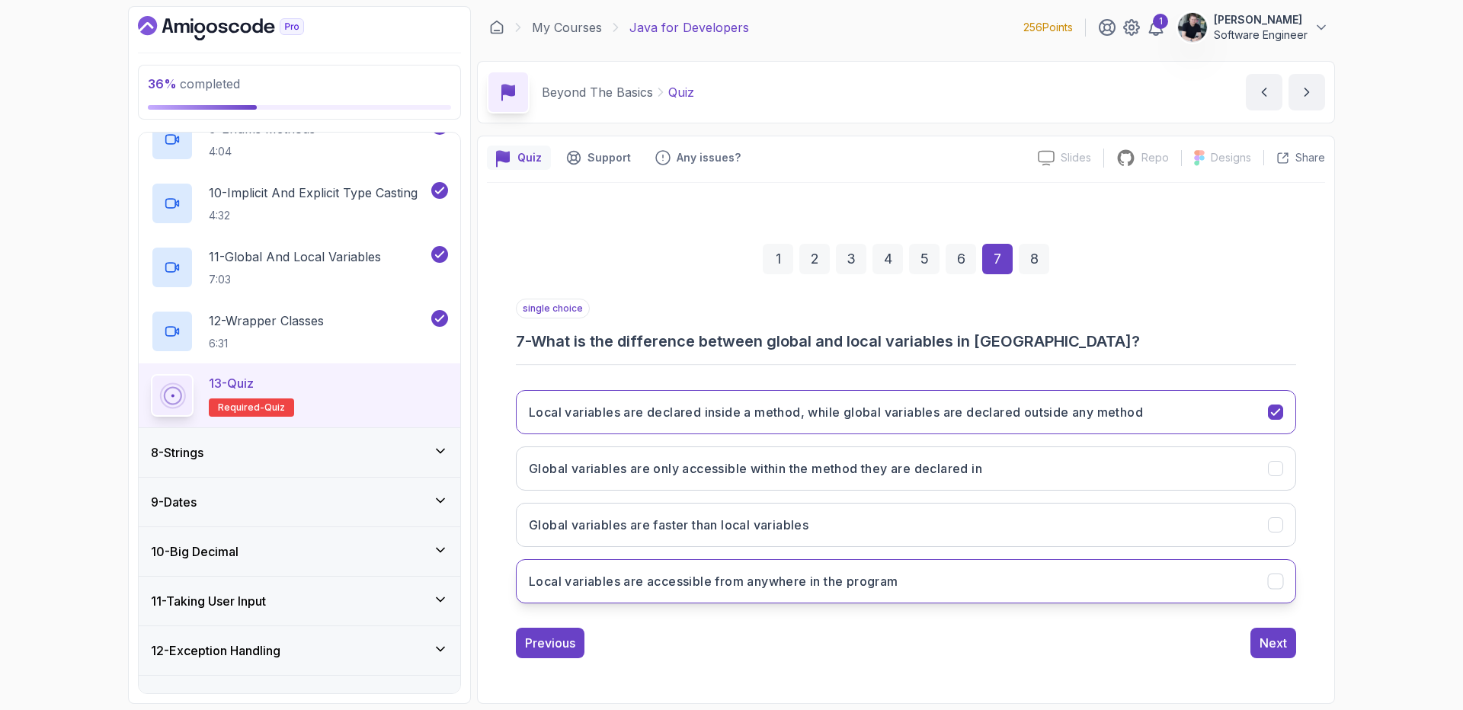
click at [630, 570] on button "Local variables are accessible from anywhere in the program" at bounding box center [906, 581] width 780 height 44
click at [628, 571] on button "Local variables are accessible from anywhere in the program" at bounding box center [906, 581] width 780 height 44
click at [673, 574] on h3 "Local variables are accessible from anywhere in the program" at bounding box center [714, 581] width 370 height 18
click at [811, 412] on h3 "Local variables are declared inside a method, while global variables are declar…" at bounding box center [836, 412] width 614 height 18
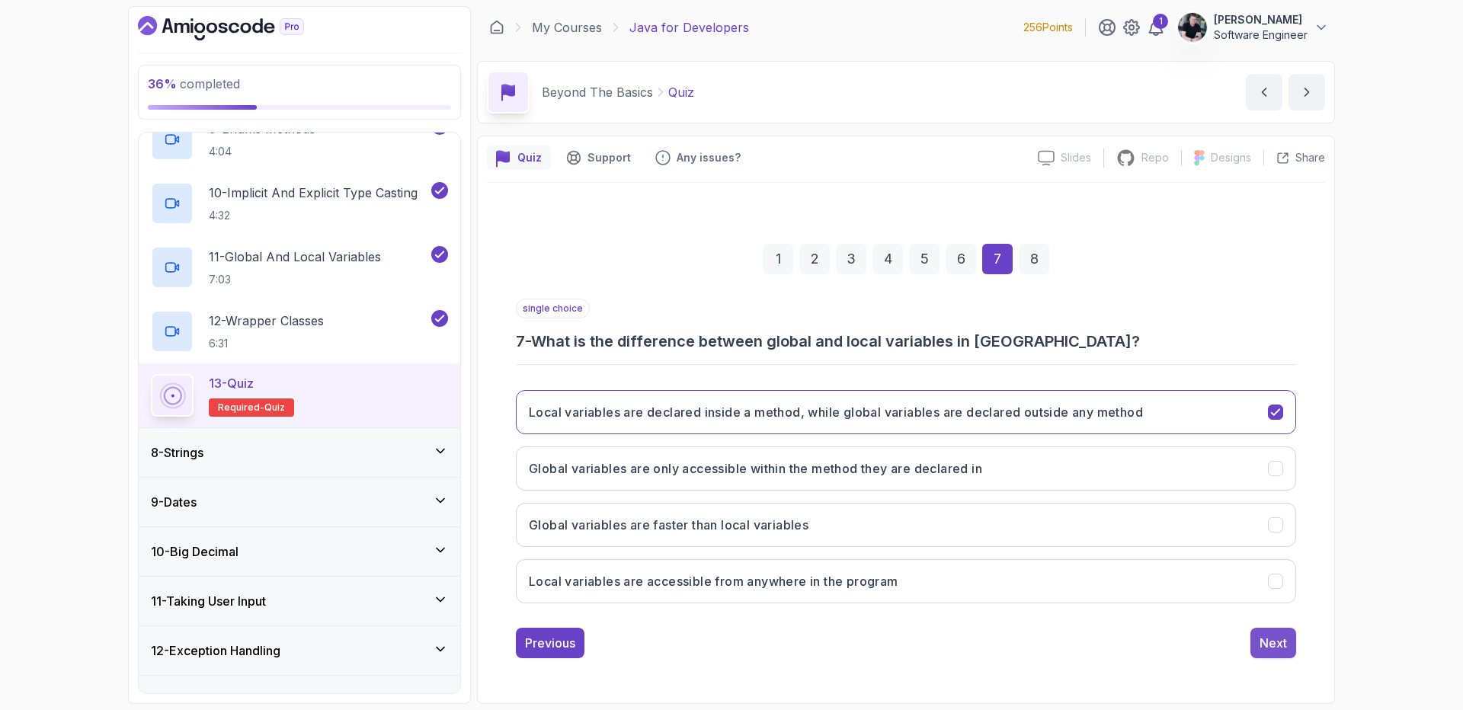
click at [1272, 652] on button "Next" at bounding box center [1273, 643] width 46 height 30
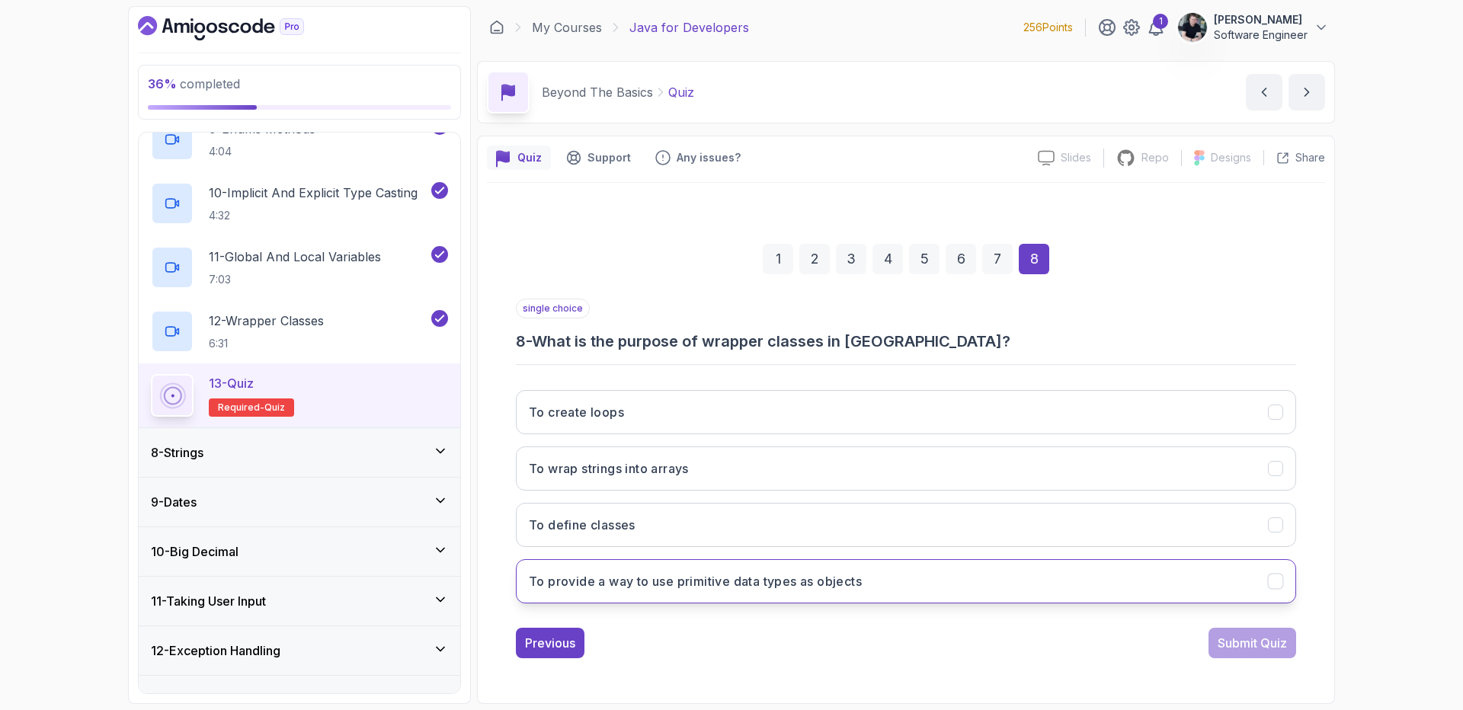
click at [622, 590] on button "To provide a way to use primitive data types as objects" at bounding box center [906, 581] width 780 height 44
click at [1237, 634] on div "Submit Quiz" at bounding box center [1251, 643] width 69 height 18
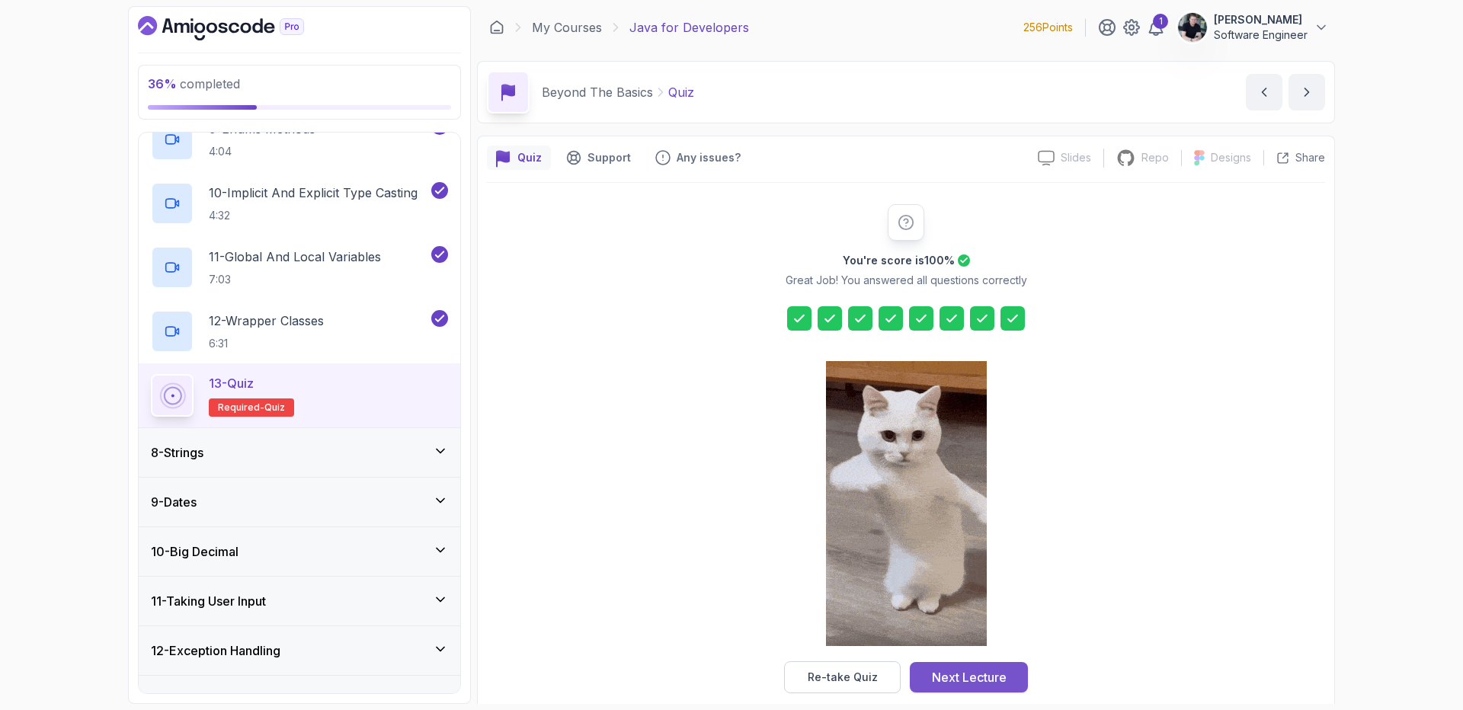
click at [979, 674] on div "Next Lecture" at bounding box center [969, 677] width 75 height 18
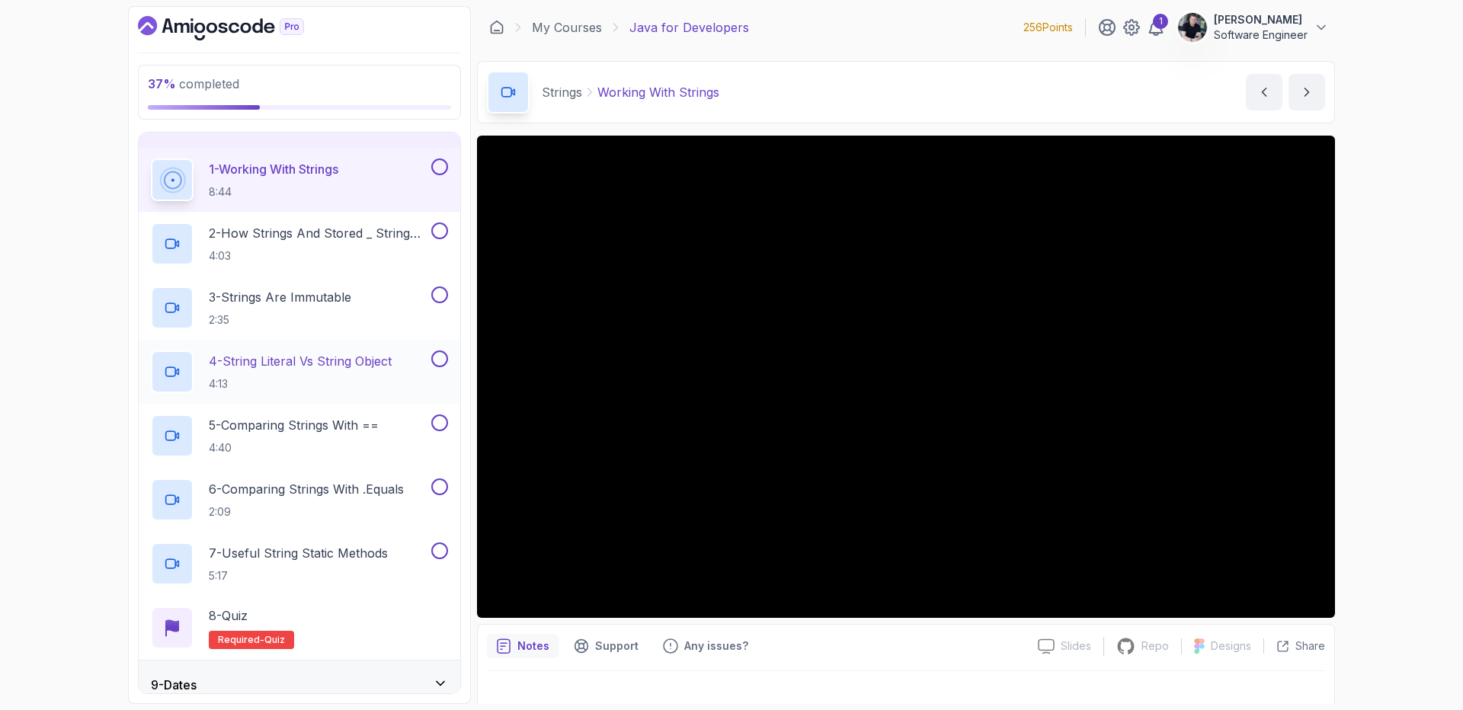
scroll to position [364, 0]
